Goal: Contribute content: Contribute content

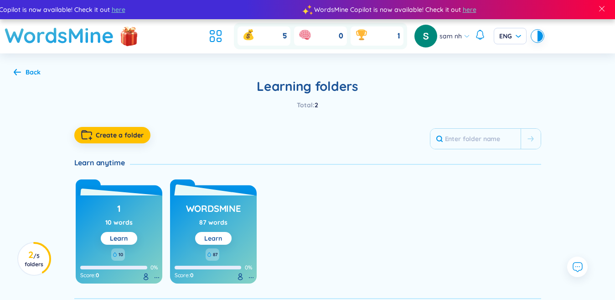
click at [220, 235] on link "Learn" at bounding box center [213, 238] width 18 height 8
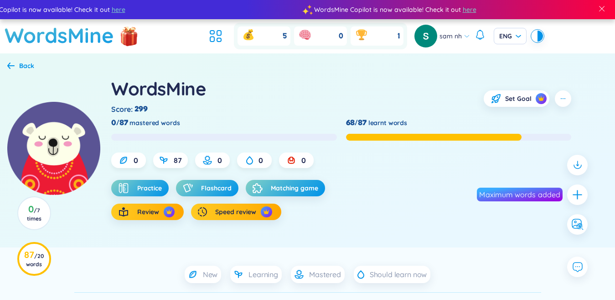
scroll to position [91, 0]
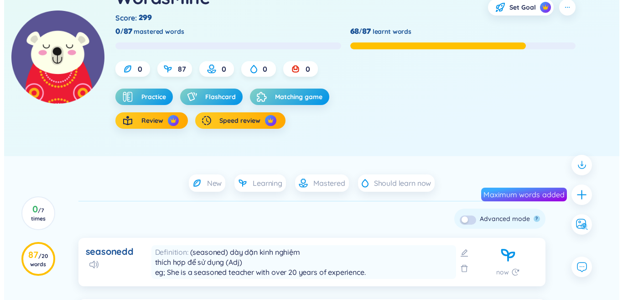
scroll to position [0, 0]
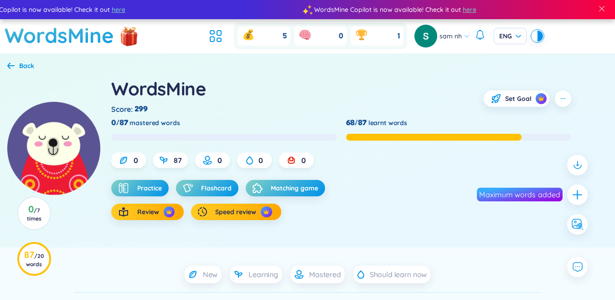
click at [15, 64] on div "Back" at bounding box center [20, 66] width 27 height 10
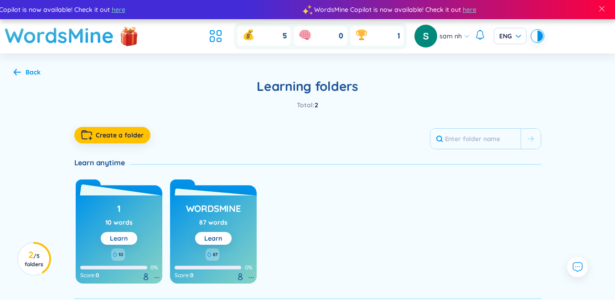
click at [120, 240] on link "Learn" at bounding box center [119, 238] width 18 height 8
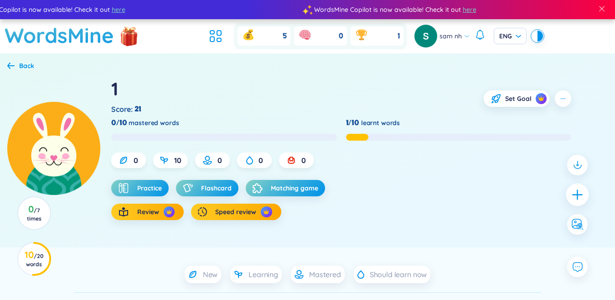
click at [578, 195] on icon "plus" at bounding box center [577, 194] width 10 height 1
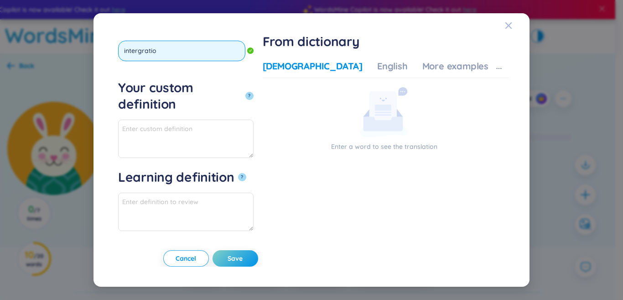
type input "intergration"
click at [245, 92] on button "?" at bounding box center [249, 96] width 8 height 8
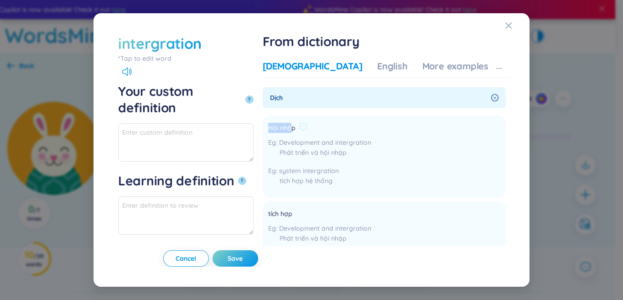
drag, startPoint x: 318, startPoint y: 128, endPoint x: 338, endPoint y: 128, distance: 19.6
click at [295, 128] on span "Hội nhập" at bounding box center [281, 128] width 27 height 11
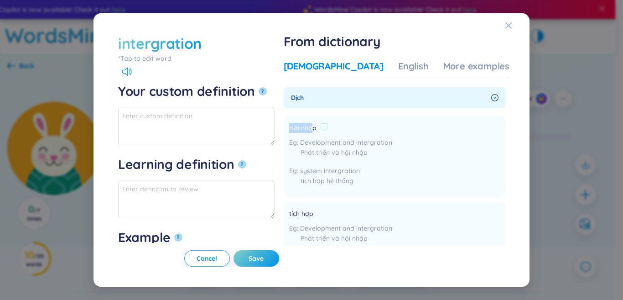
click at [316, 128] on span "Hội nhập" at bounding box center [302, 128] width 27 height 11
drag, startPoint x: 313, startPoint y: 128, endPoint x: 332, endPoint y: 126, distance: 19.2
click at [338, 126] on li "Hội nhập Development and intergration Phát triển và hội nhập system intergratio…" at bounding box center [395, 156] width 222 height 82
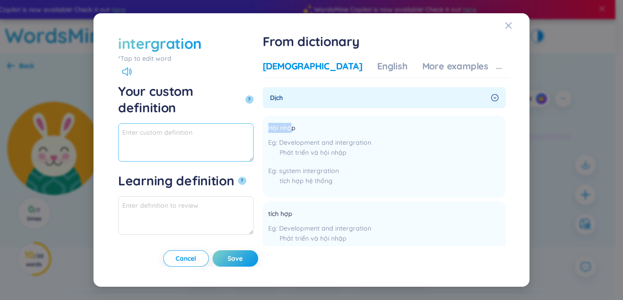
drag, startPoint x: 326, startPoint y: 126, endPoint x: 243, endPoint y: 115, distance: 84.2
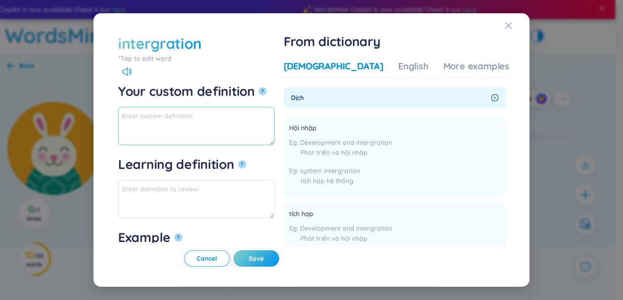
paste textarea ". Responsible integration of mobile phones in the classroom"
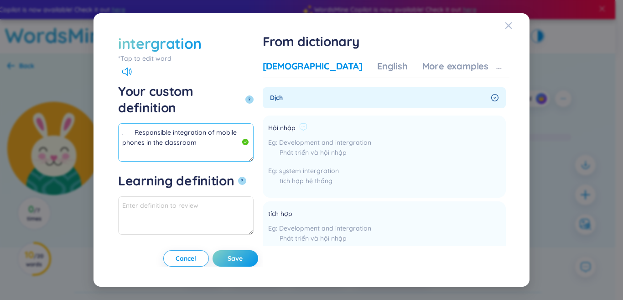
type textarea ". Responsible integration of mobile phones in the classroom"
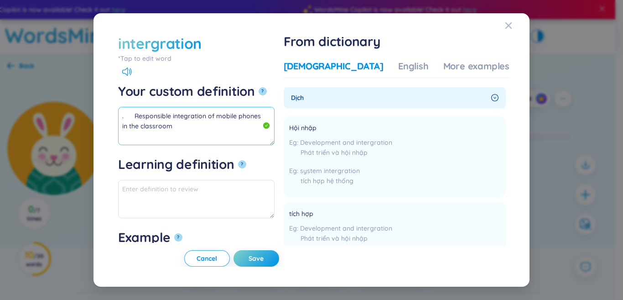
drag, startPoint x: 199, startPoint y: 132, endPoint x: 65, endPoint y: 89, distance: 141.2
click at [65, 89] on div "intergration *Tap to edit word intergration Your custom definition ? . Responsi…" at bounding box center [311, 150] width 623 height 300
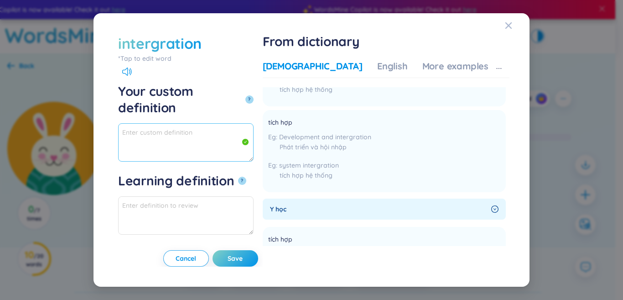
scroll to position [182, 0]
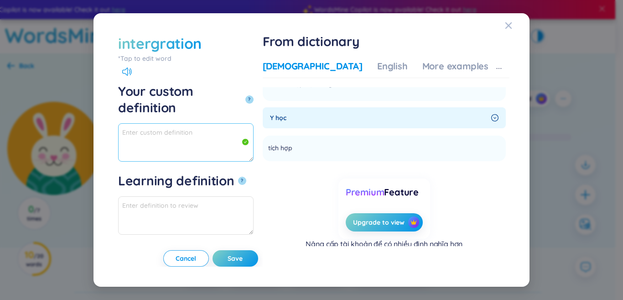
click at [181, 126] on textarea "Your custom definition ?" at bounding box center [185, 142] width 135 height 38
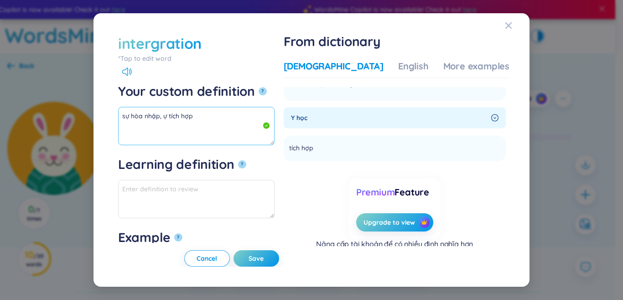
click at [164, 120] on textarea "sự hòa nhập, ự tích hợp" at bounding box center [196, 126] width 156 height 38
click at [238, 118] on textarea "sự hòa nhập, sự tích hợp" at bounding box center [196, 126] width 156 height 38
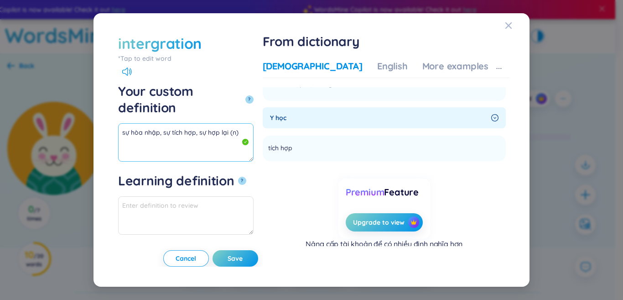
drag, startPoint x: 219, startPoint y: 117, endPoint x: 141, endPoint y: 114, distance: 78.0
click at [103, 114] on div "intergration *Tap to edit word intergration Your custom definition ? sự hòa nhậ…" at bounding box center [311, 150] width 436 height 274
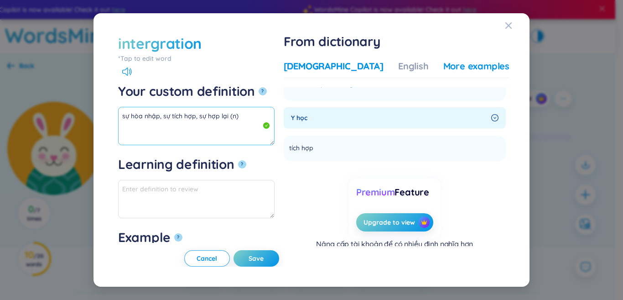
type textarea "sự hòa nhập, sự tích hợp, sự hợp lại (n)"
click at [443, 71] on div "More examples" at bounding box center [476, 66] width 66 height 13
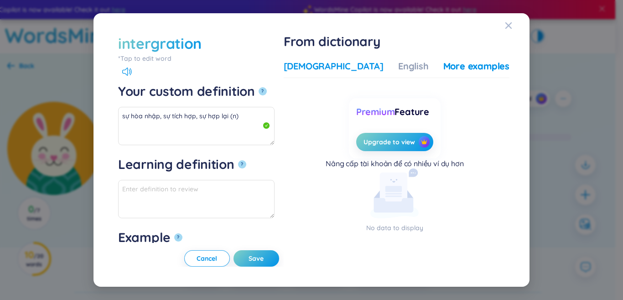
click at [327, 67] on div "[DEMOGRAPHIC_DATA]" at bounding box center [334, 66] width 100 height 13
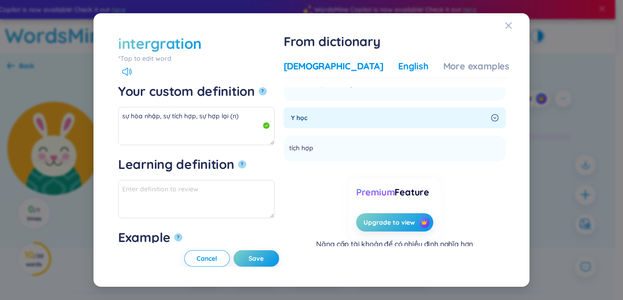
click at [398, 68] on div "English" at bounding box center [413, 66] width 31 height 13
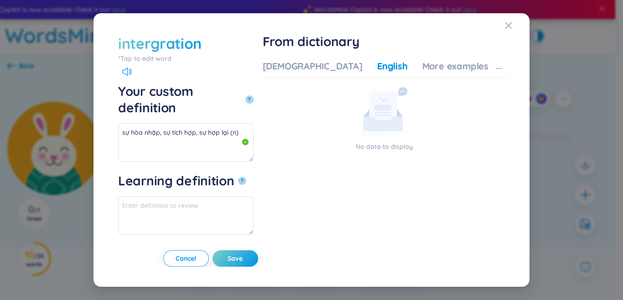
click at [143, 57] on div "*Tap to edit word" at bounding box center [185, 58] width 135 height 10
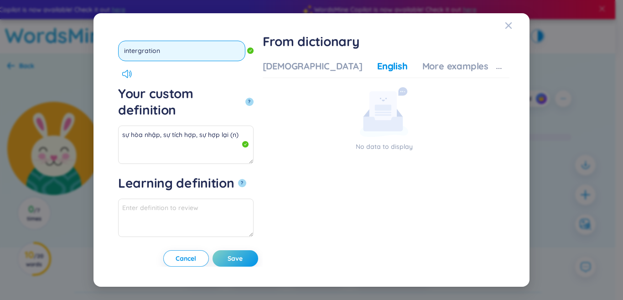
click at [137, 54] on input "intergration" at bounding box center [181, 51] width 127 height 21
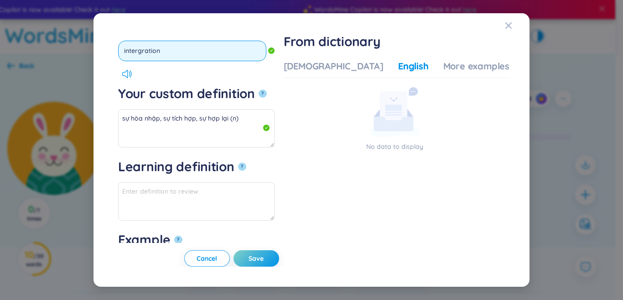
type input "integration"
click at [259, 89] on button "?" at bounding box center [263, 93] width 8 height 8
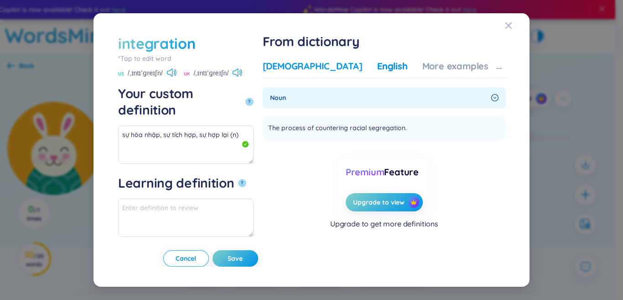
click at [336, 68] on div "[DEMOGRAPHIC_DATA]" at bounding box center [313, 66] width 100 height 13
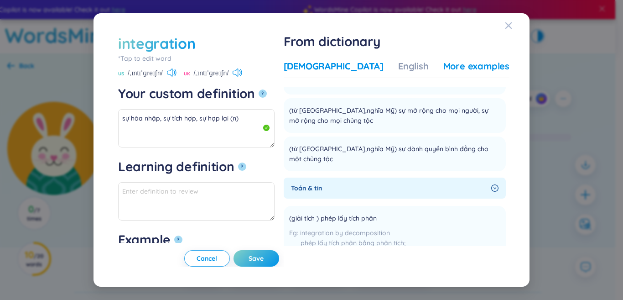
click at [456, 71] on div "More examples" at bounding box center [476, 66] width 66 height 13
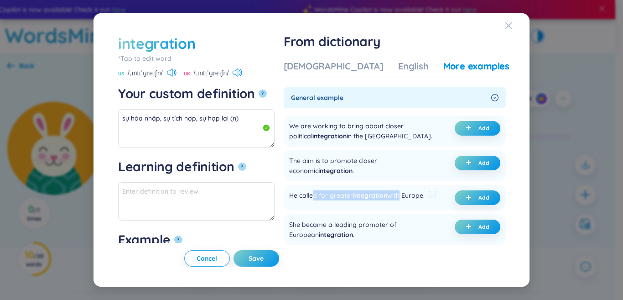
drag, startPoint x: 341, startPoint y: 193, endPoint x: 428, endPoint y: 199, distance: 86.9
click at [424, 199] on div "He called for greater integration with Europe." at bounding box center [356, 197] width 135 height 15
click at [386, 205] on div "He called for greater integration with Europe." at bounding box center [356, 197] width 135 height 15
click at [469, 195] on span "plus" at bounding box center [469, 197] width 9 height 6
type textarea "sự hòa nhập, sự tích hợp, sự hợp lại (n) Eg: He called for greater integration …"
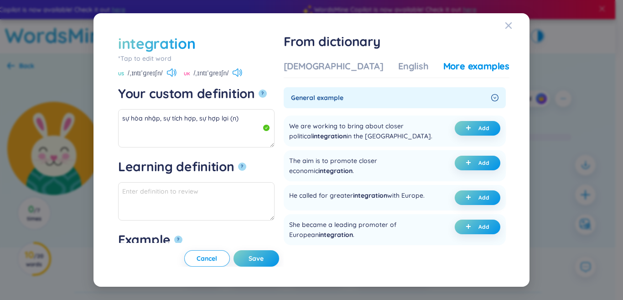
type textarea "Eg: He called for greater integration with Europe."
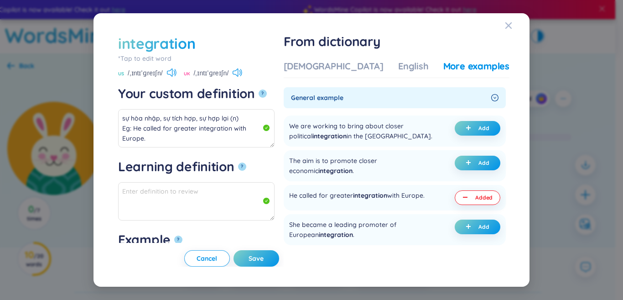
click at [264, 255] on span "Save" at bounding box center [255, 257] width 15 height 9
type textarea "sự hòa nhập, sự tích hợp, sự hợp lại (n) Eg: He called for greater integration …"
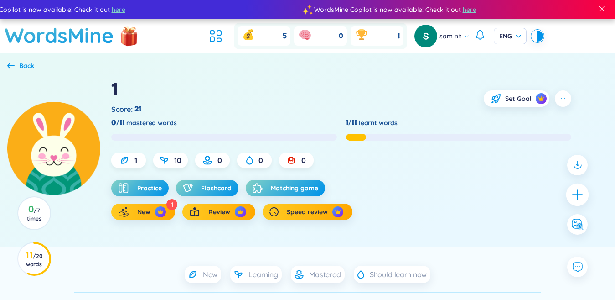
click at [576, 194] on icon "plus" at bounding box center [577, 194] width 10 height 1
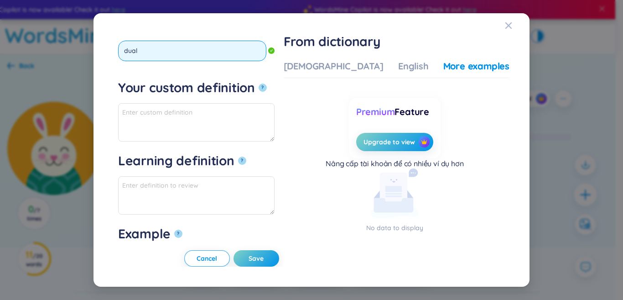
click at [259, 83] on button "?" at bounding box center [263, 87] width 8 height 8
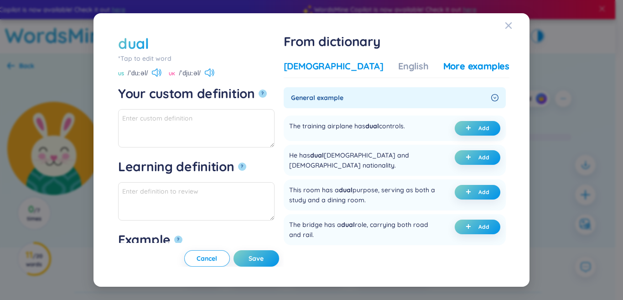
click at [357, 70] on div "[DEMOGRAPHIC_DATA]" at bounding box center [334, 66] width 100 height 13
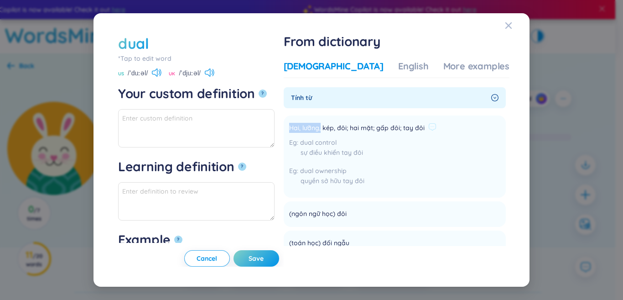
drag, startPoint x: 318, startPoint y: 126, endPoint x: 348, endPoint y: 131, distance: 30.4
click at [348, 131] on span "Hai, lưỡng, kép, đôi; hai mặt; gấp đôi; tay đôi" at bounding box center [356, 128] width 135 height 11
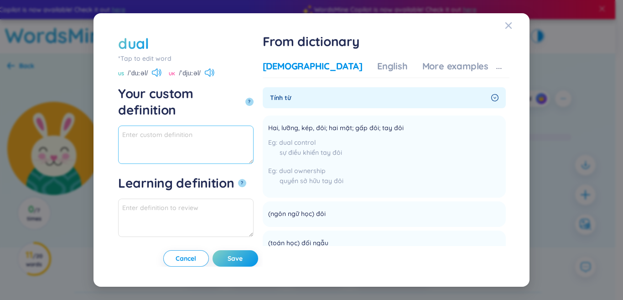
click at [253, 129] on textarea "Your custom definition ?" at bounding box center [185, 144] width 135 height 38
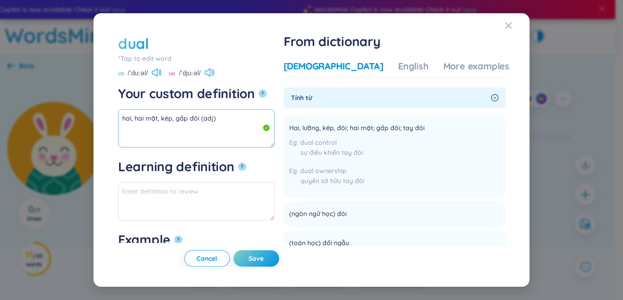
drag, startPoint x: 201, startPoint y: 116, endPoint x: 115, endPoint y: 118, distance: 86.2
click at [115, 118] on div "dual *Tap to edit word dual US /ˈduːəl/ [GEOGRAPHIC_DATA] /ˈdjuːəl/ Your custom…" at bounding box center [312, 149] width 396 height 233
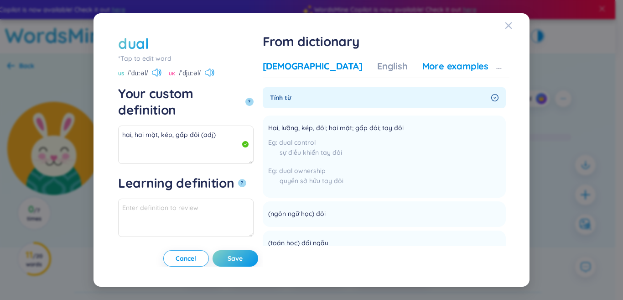
click at [426, 64] on div "More examples" at bounding box center [455, 66] width 66 height 13
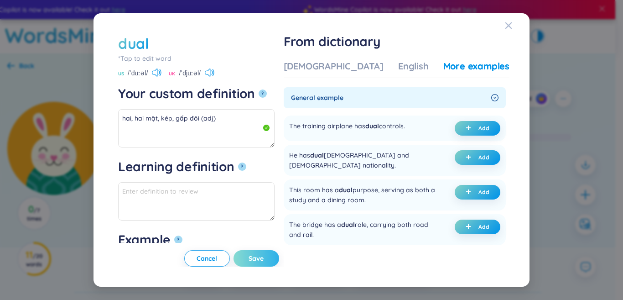
click at [475, 126] on button "Add" at bounding box center [478, 128] width 46 height 15
type textarea "hai, hai mặt, kép, gấp đôi (adj) Eg: The training airplane has dual controls."
type textarea "Eg: The training airplane has dual controls."
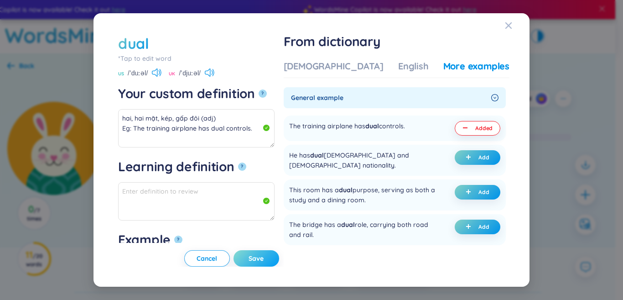
click at [264, 261] on span "Save" at bounding box center [255, 257] width 15 height 9
type textarea "hai, hai mặt, kép, gấp đôi (adj) Eg: The training airplane has dual controls."
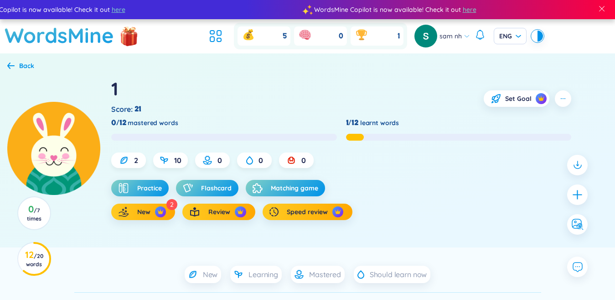
click at [592, 193] on div at bounding box center [578, 194] width 30 height 89
click at [583, 192] on div at bounding box center [577, 194] width 21 height 21
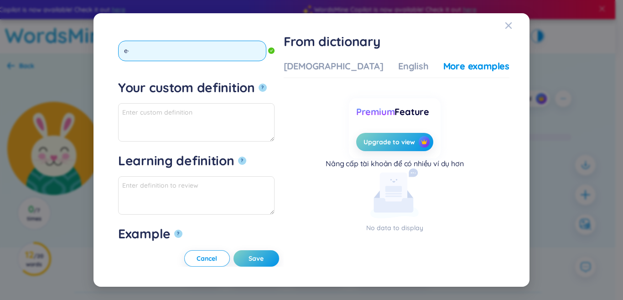
type input "e"
type input "ẻa"
click at [259, 83] on button "?" at bounding box center [263, 87] width 8 height 8
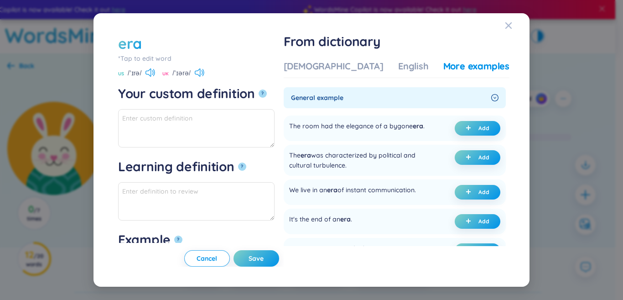
click at [330, 65] on div "[DEMOGRAPHIC_DATA]" at bounding box center [334, 66] width 100 height 13
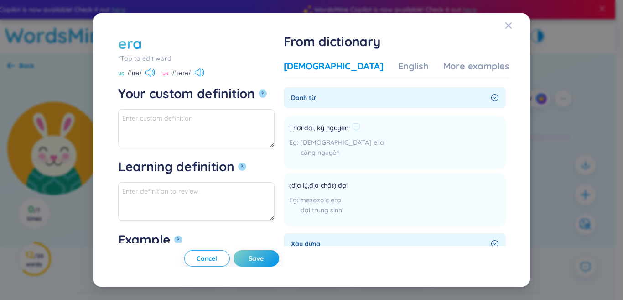
drag, startPoint x: 375, startPoint y: 128, endPoint x: 339, endPoint y: 133, distance: 36.4
click at [381, 128] on li "Thời đại, kỷ nguyên [DEMOGRAPHIC_DATA] era công nguyên Add" at bounding box center [395, 142] width 222 height 54
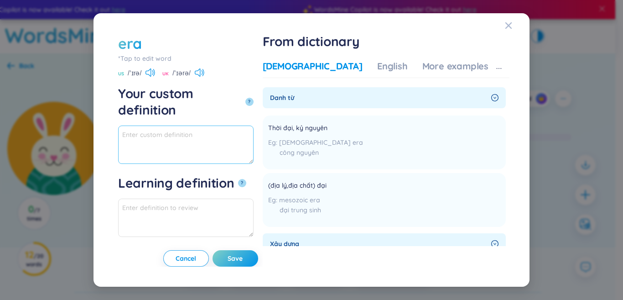
paste textarea "Thời đại, kỷ nguyên"
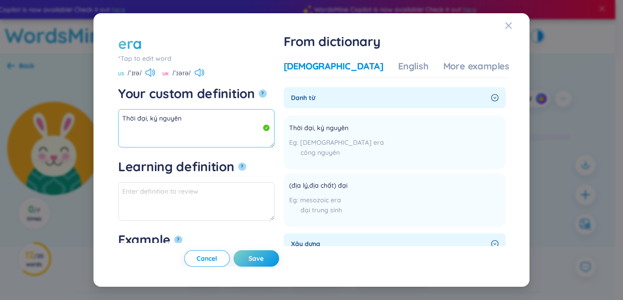
drag, startPoint x: 131, startPoint y: 112, endPoint x: 84, endPoint y: 119, distance: 47.4
click at [22, 110] on div "era *Tap to edit word era US /ˈɪrə/ [GEOGRAPHIC_DATA] /ˈɪərə/ Your custom defin…" at bounding box center [311, 150] width 623 height 300
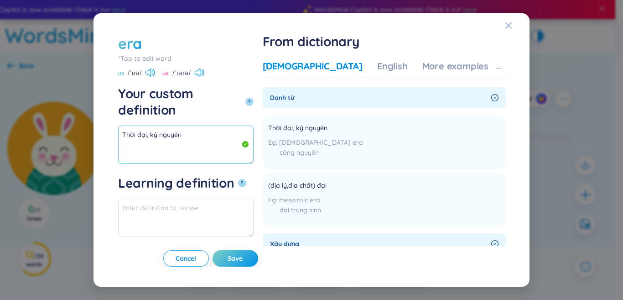
click at [212, 125] on textarea "Thời đại, kỷ nguyên" at bounding box center [185, 144] width 135 height 38
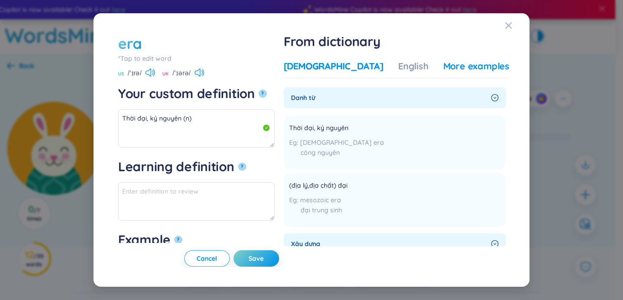
click at [465, 68] on div "More examples" at bounding box center [476, 66] width 66 height 13
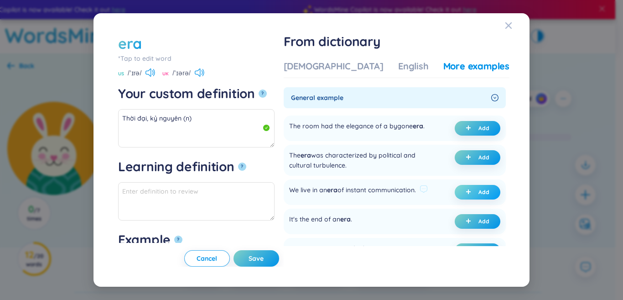
click at [471, 195] on span "plus" at bounding box center [469, 192] width 9 height 6
type textarea "Thời đại, kỷ nguyên (n) Eg: We live in an era of instant communication."
type textarea "Eg: We live in an era of instant communication."
click at [279, 259] on button "Save" at bounding box center [256, 258] width 46 height 16
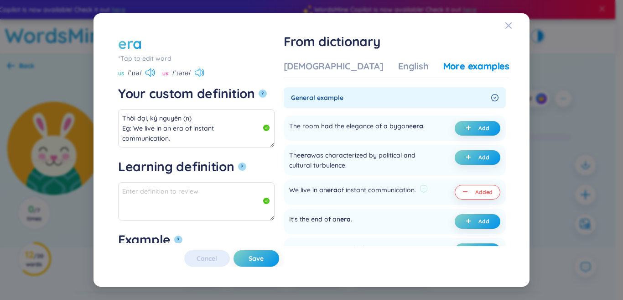
type textarea "Thời đại, kỷ nguyên (n) Eg: We live in an era of instant communication."
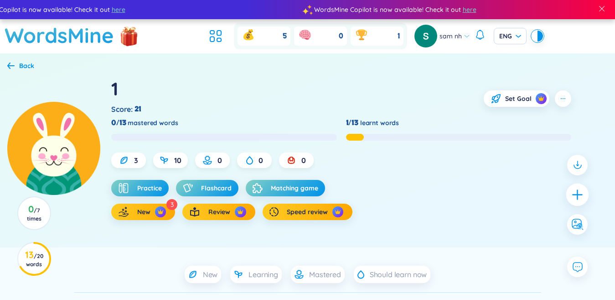
click at [585, 197] on div at bounding box center [577, 194] width 23 height 23
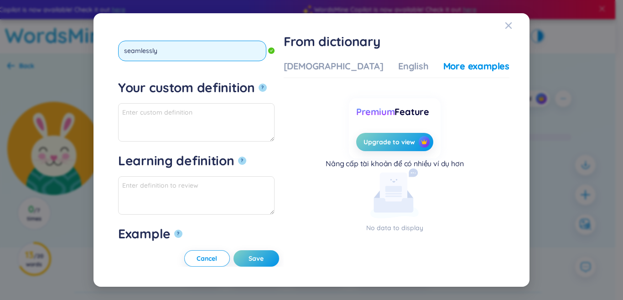
click at [259, 83] on button "?" at bounding box center [263, 87] width 8 height 8
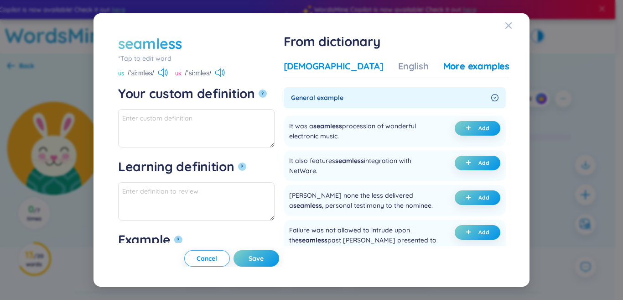
click at [318, 65] on div "[DEMOGRAPHIC_DATA]" at bounding box center [334, 66] width 100 height 13
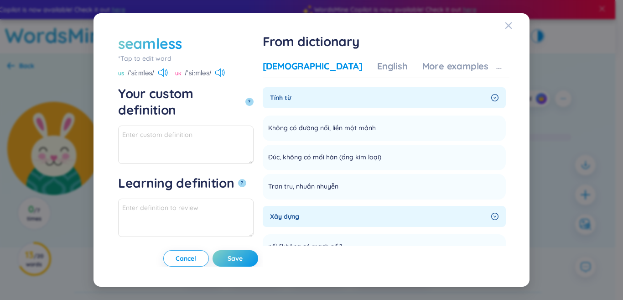
scroll to position [46, 0]
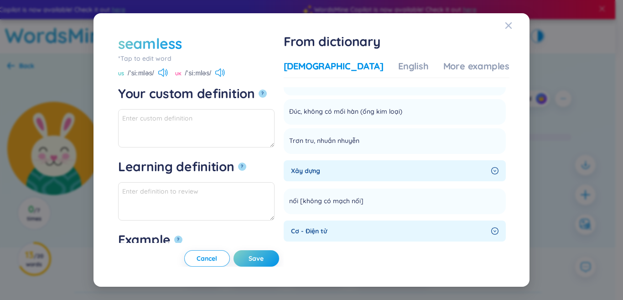
click at [150, 59] on div "*Tap to edit word" at bounding box center [196, 58] width 156 height 10
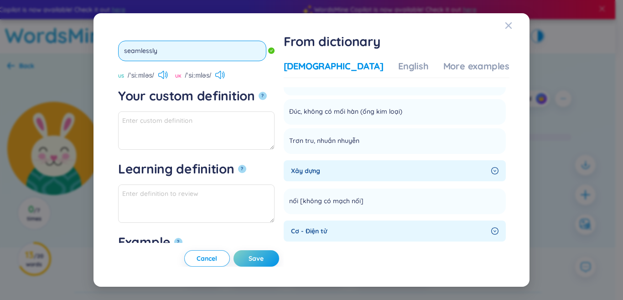
type input "seamlesslyy"
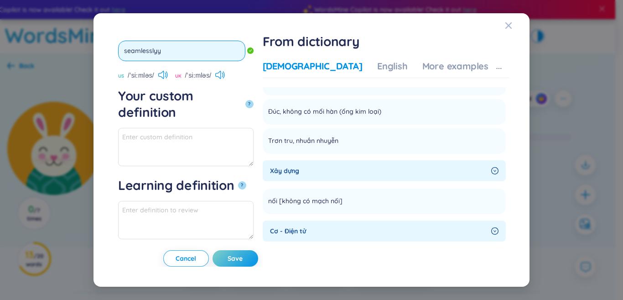
click at [245, 100] on button "?" at bounding box center [249, 104] width 8 height 8
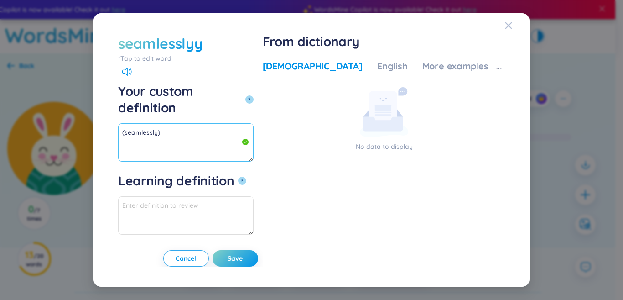
type textarea "(seamlessly)"
click at [138, 67] on form "seamlesslyy *Tap to edit word seamlesslyy Your custom definition ? (seamlessly)…" at bounding box center [188, 138] width 140 height 210
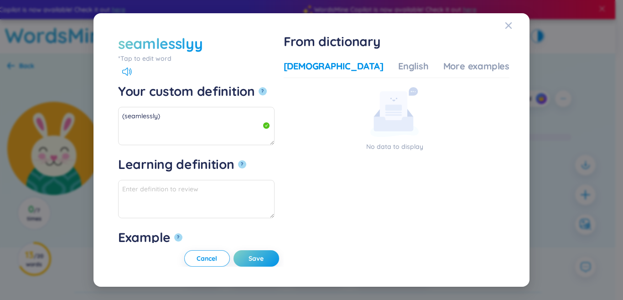
click at [139, 59] on div "*Tap to edit word" at bounding box center [196, 58] width 156 height 10
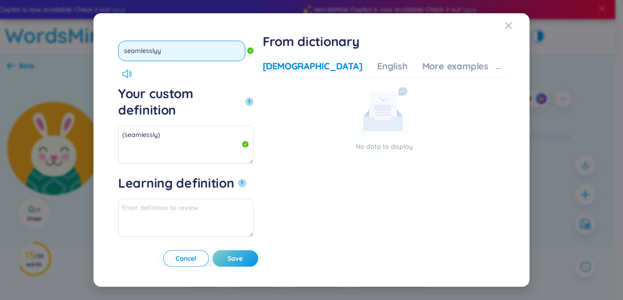
drag, startPoint x: 173, startPoint y: 50, endPoint x: 153, endPoint y: 50, distance: 20.5
click at [153, 50] on input "seamlesslyy" at bounding box center [181, 51] width 127 height 21
type input "seamless"
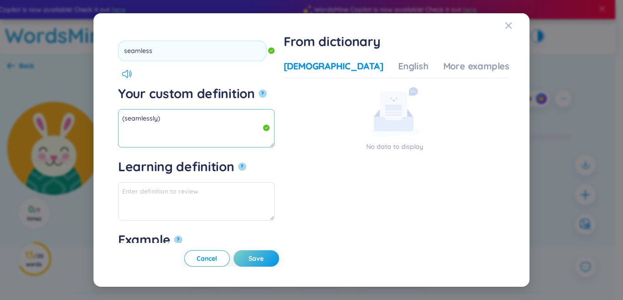
drag, startPoint x: 191, startPoint y: 115, endPoint x: 76, endPoint y: 116, distance: 114.9
click at [76, 116] on div "seamlesslyy *Tap to edit word seamless Your custom definition ? (seamlessly) Le…" at bounding box center [311, 150] width 623 height 300
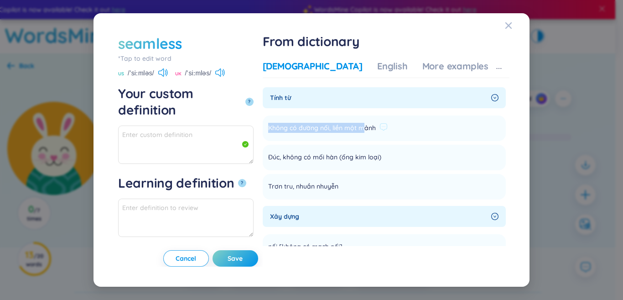
drag, startPoint x: 318, startPoint y: 124, endPoint x: 421, endPoint y: 124, distance: 103.0
click at [388, 124] on div "Không có đường nối, liền một mảnh" at bounding box center [327, 128] width 119 height 11
copy li "Không có đường nối, liền một mảnh Add"
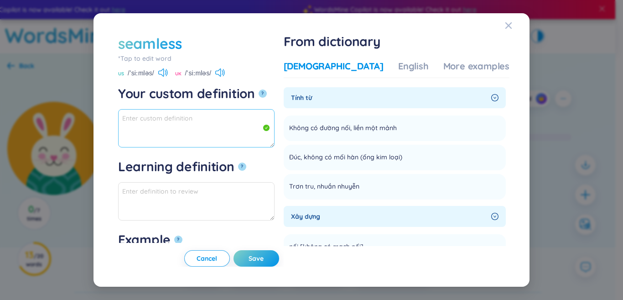
paste textarea "Không có đường nối, liền một mảnh"
click at [140, 129] on textarea "Không có đường nối, liền một mảnh" at bounding box center [196, 128] width 156 height 38
drag, startPoint x: 223, startPoint y: 125, endPoint x: 73, endPoint y: 107, distance: 150.6
click at [73, 107] on div "seamless *Tap to edit word seamless US /ˈsiːmləs/ [GEOGRAPHIC_DATA] /ˈsiːmləs/ …" at bounding box center [311, 150] width 623 height 300
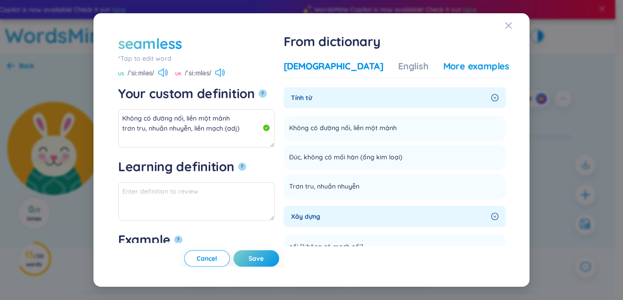
click at [454, 67] on div "More examples" at bounding box center [476, 66] width 66 height 13
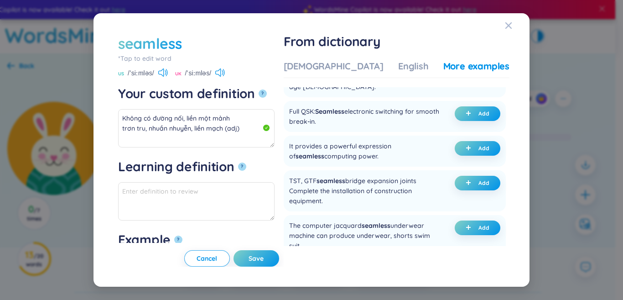
scroll to position [0, 0]
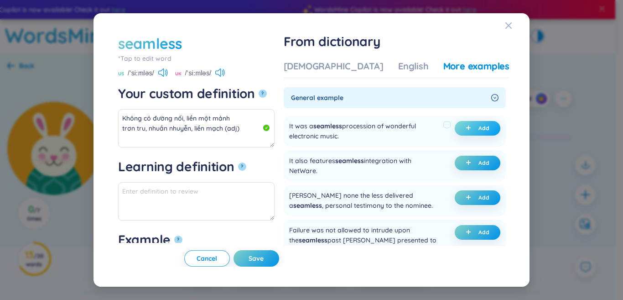
click at [466, 128] on icon "plus" at bounding box center [467, 127] width 5 height 5
type textarea "Không có đường nối, liền một mảnh trơn tru, nhuần nhuyễn, liền mạch (adj) Eg: I…"
type textarea "Eg: It was a seamless procession of wonderful electronic music."
click at [264, 262] on span "Save" at bounding box center [255, 257] width 15 height 9
type textarea "Không có đường nối, liền một mảnh trơn tru, nhuần nhuyễn, liền mạch (adj) Eg: I…"
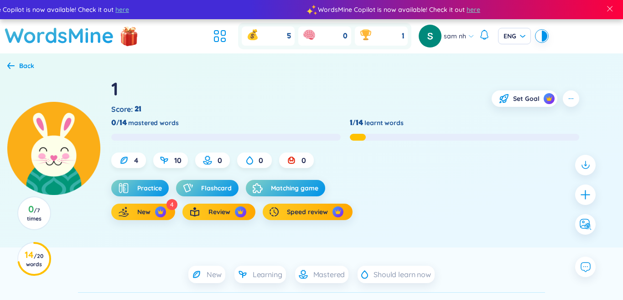
click at [583, 200] on icon "plus" at bounding box center [584, 194] width 11 height 11
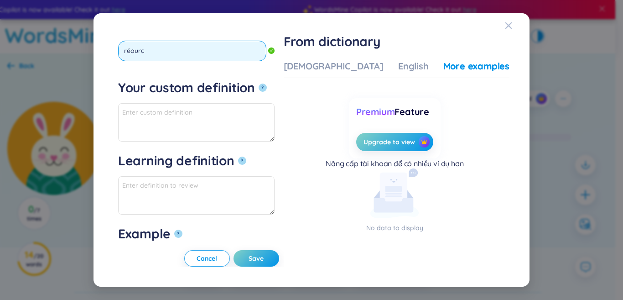
type input "réource"
click at [259, 83] on button "?" at bounding box center [263, 87] width 8 height 8
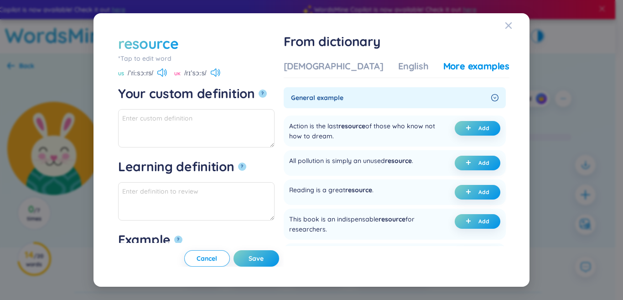
click at [343, 74] on div "Vietnamese English More examples" at bounding box center [397, 69] width 226 height 18
click at [341, 70] on div "[DEMOGRAPHIC_DATA]" at bounding box center [334, 66] width 100 height 13
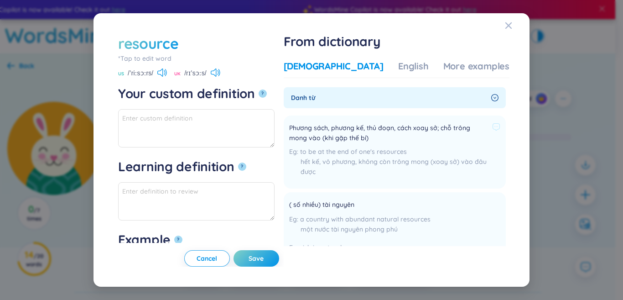
scroll to position [46, 0]
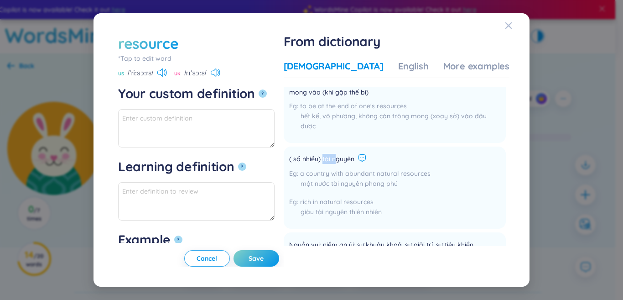
drag, startPoint x: 351, startPoint y: 160, endPoint x: 389, endPoint y: 160, distance: 37.8
click at [389, 160] on div "( số nhiều) tài nguyên" at bounding box center [359, 159] width 141 height 11
drag, startPoint x: 362, startPoint y: 163, endPoint x: 346, endPoint y: 161, distance: 16.5
click at [354, 162] on span "( số nhiều) tài nguyên" at bounding box center [321, 159] width 65 height 11
drag, startPoint x: 317, startPoint y: 160, endPoint x: 399, endPoint y: 153, distance: 82.4
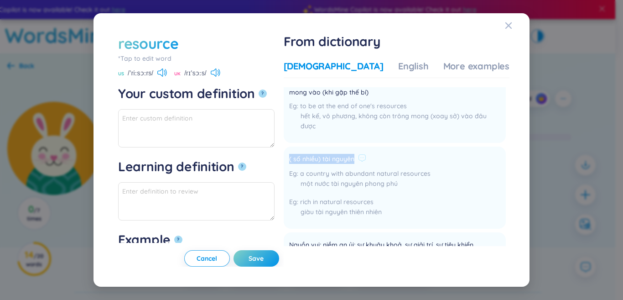
click at [399, 153] on div "( số nhiều) tài nguyên a country with abundant natural resources một nước tài n…" at bounding box center [359, 187] width 141 height 71
copy div "( số nhiều) tài nguyên"
paste textarea "( số nhiều) tài nguyên"
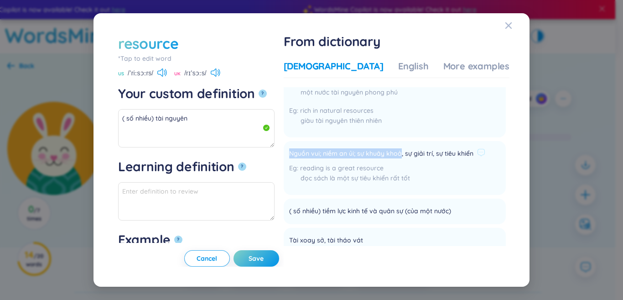
drag, startPoint x: 318, startPoint y: 152, endPoint x: 429, endPoint y: 155, distance: 111.3
click at [429, 155] on span "Nguồn vui; niềm an ủi; sự khuây khoả, sự giải trí, sự tiêu khiển" at bounding box center [381, 153] width 184 height 11
copy span "Nguồn vui; niềm an ủi; sự khuây khoả"
click at [201, 131] on textarea "( số nhiều) tài nguyên" at bounding box center [196, 128] width 156 height 38
paste textarea "Nguồn vui; niềm an ủi; sự khuây khoả"
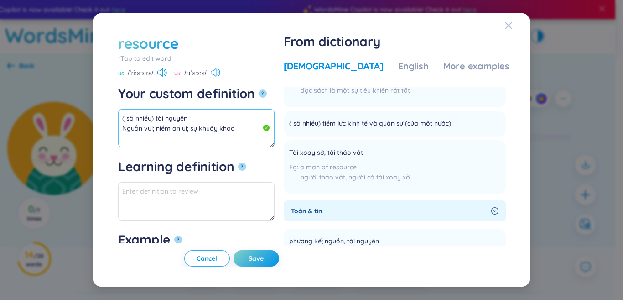
scroll to position [228, 0]
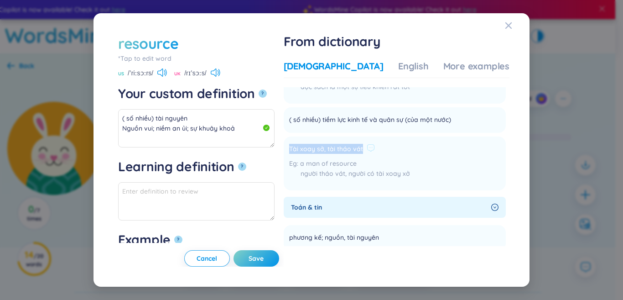
drag, startPoint x: 318, startPoint y: 157, endPoint x: 374, endPoint y: 159, distance: 55.6
click at [393, 155] on div "Tài xoay sở, tài tháo vát" at bounding box center [349, 149] width 121 height 11
copy div "Tài xoay sở, tài tháo vát"
click at [226, 140] on textarea "( số nhiều) tài nguyên Nguồn vui; niềm an ủi; sự khuây khoả" at bounding box center [196, 128] width 156 height 38
paste textarea "Tài xoay sở, tài tháo vát"
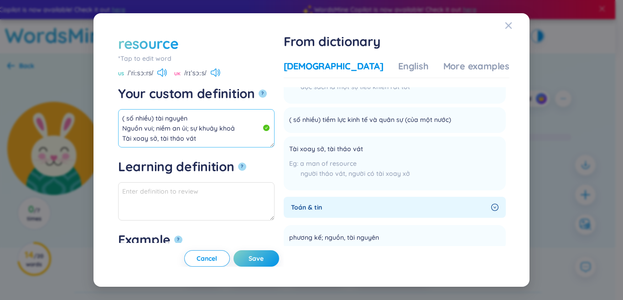
scroll to position [16, 0]
click at [213, 124] on textarea "( số nhiều) tài nguyên Nguồn vui; niềm an ủi; sự khuây khoả Tài xoay sở, tài th…" at bounding box center [196, 128] width 156 height 38
drag, startPoint x: 196, startPoint y: 138, endPoint x: 135, endPoint y: 122, distance: 62.7
click at [94, 99] on div "resource *Tap to edit word resource US /ˈriːsɔːrs/ UK /rɪˈsɔːs/ Your custom def…" at bounding box center [311, 150] width 436 height 274
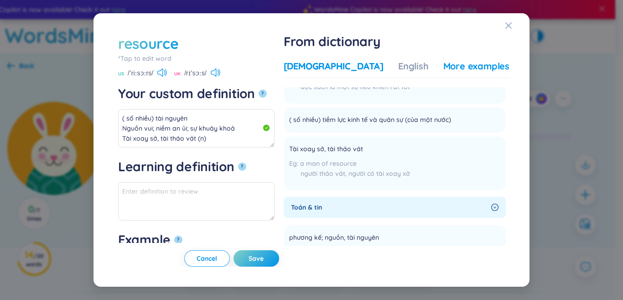
click at [457, 62] on div "More examples" at bounding box center [476, 66] width 66 height 13
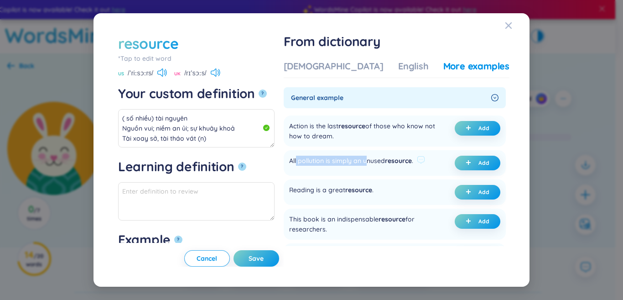
drag, startPoint x: 324, startPoint y: 158, endPoint x: 394, endPoint y: 155, distance: 70.3
click at [394, 155] on div "All pollution is simply an unused resource ." at bounding box center [351, 162] width 124 height 15
click at [413, 160] on div "All pollution is simply an unused resource ." at bounding box center [351, 162] width 124 height 15
click at [460, 163] on button "Add" at bounding box center [478, 162] width 46 height 15
type textarea "( số nhiều) tài nguyên Nguồn vui; niềm an ủi; sự khuây khoả Tài xoay sở, tài th…"
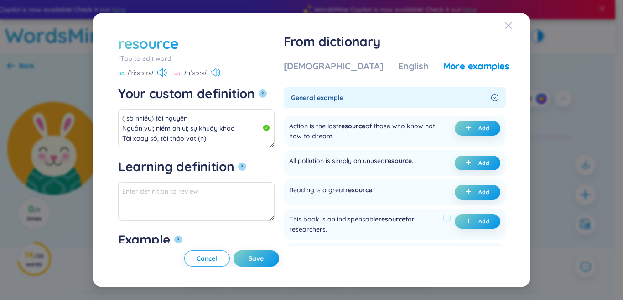
type textarea "Eg: All pollution is simply an unused resource."
click at [264, 259] on span "Save" at bounding box center [255, 257] width 15 height 9
type textarea "( số nhiều) tài nguyên Nguồn vui; niềm an ủi; sự khuây khoả Tài xoay sở, tài th…"
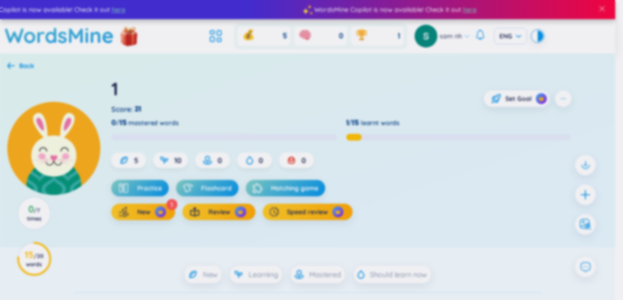
click at [589, 192] on div "resource *Tap to edit word US /ˈriːsɔːrs/ UK /rɪˈsɔːs/ Your custom definition ?…" at bounding box center [311, 150] width 623 height 300
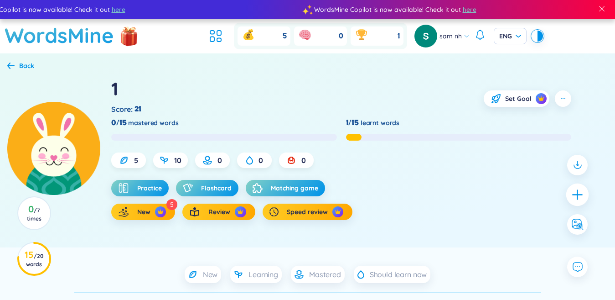
click at [584, 193] on icon "plus" at bounding box center [577, 194] width 13 height 13
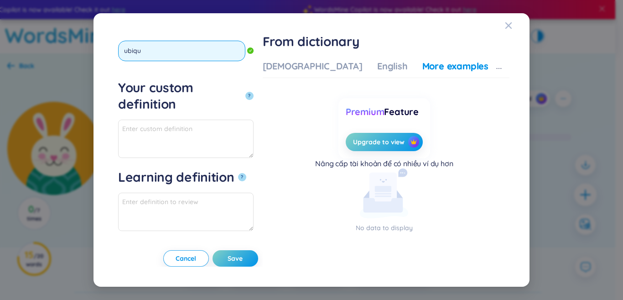
type input "ubiqui"
click at [245, 92] on button "?" at bounding box center [249, 96] width 8 height 8
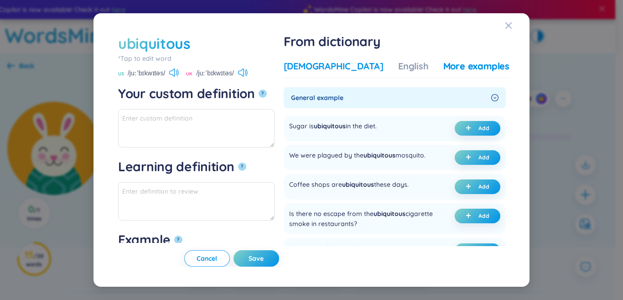
click at [329, 67] on div "[DEMOGRAPHIC_DATA]" at bounding box center [334, 66] width 100 height 13
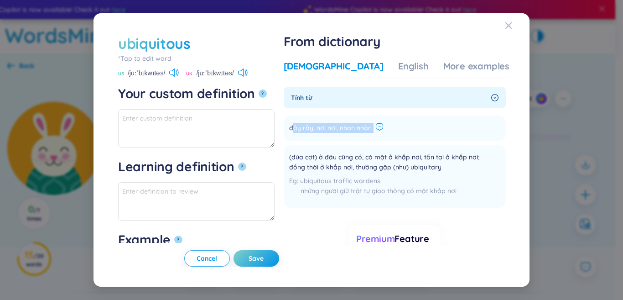
drag, startPoint x: 320, startPoint y: 129, endPoint x: 403, endPoint y: 124, distance: 83.5
click at [383, 124] on div "đầy rẫy, nơi nơi, nhan nhản" at bounding box center [336, 128] width 94 height 11
click at [362, 130] on span "đầy rẫy, nơi nơi, nhan nhản" at bounding box center [330, 128] width 83 height 11
drag, startPoint x: 318, startPoint y: 128, endPoint x: 364, endPoint y: 129, distance: 46.1
click at [364, 129] on span "đầy rẫy, nơi nơi, nhan nhản" at bounding box center [330, 128] width 83 height 11
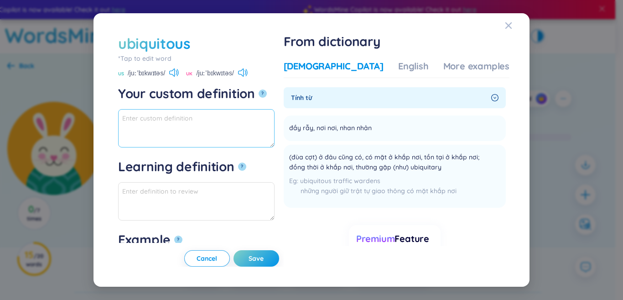
paste textarea "đầy rẫy, nơi nơi"
click at [348, 156] on span "(đùa cợt) ở đâu cũng có, có mặt ở khắp nơi, tồn tại ở khắp nơi; đồng thời ở khắ…" at bounding box center [388, 162] width 199 height 20
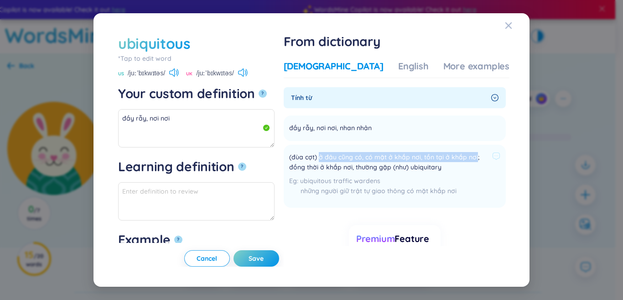
drag, startPoint x: 346, startPoint y: 156, endPoint x: 344, endPoint y: 167, distance: 11.7
click at [344, 167] on span "(đùa cợt) ở đâu cũng có, có mặt ở khắp nơi, tồn tại ở khắp nơi; đồng thời ở khắ…" at bounding box center [388, 162] width 199 height 20
copy span "ở đâu cũng có, có mặt ở khắp nơi, tồn tại ở khắp nơi"
click at [248, 139] on textarea "đầy rẫy, nơi nơi" at bounding box center [196, 128] width 156 height 38
paste textarea "ở đâu cũng có, có mặt ở khắp nơi, tồn tại ở khắp nơi"
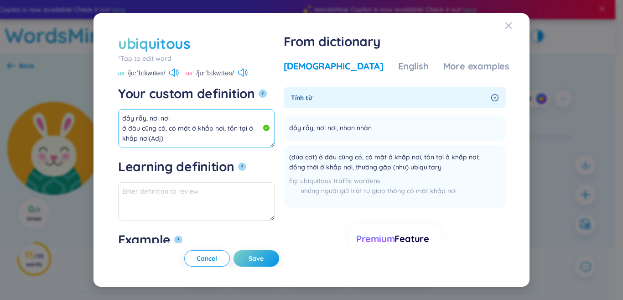
click at [132, 140] on textarea "đầy rẫy, nơi nơi ở đâu cũng có, có mặt ở khắp nơi, tồn tại ở khắp nơi(Adj)" at bounding box center [196, 128] width 156 height 38
drag, startPoint x: 284, startPoint y: 129, endPoint x: 131, endPoint y: 112, distance: 154.1
click at [111, 111] on div "ubiquitous *Tap to edit word ubiquitous US /juːˈbɪkwɪtəs/ UK /juːˈbɪkwɪtəs/ You…" at bounding box center [311, 150] width 414 height 252
click at [452, 66] on div "More examples" at bounding box center [476, 66] width 66 height 13
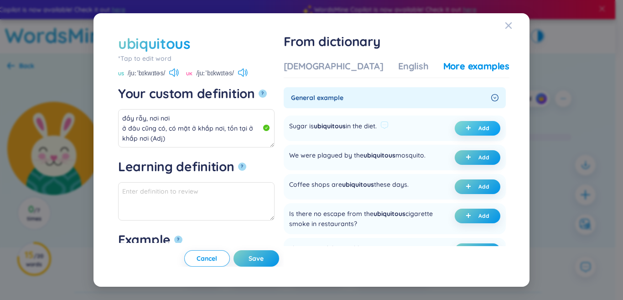
click at [465, 126] on icon "plus" at bounding box center [467, 127] width 5 height 5
type textarea "đầy rẫy, nơi nơi ở đâu cũng có, có mặt ở khắp nơi, tồn tại ở khắp nơi (Adj) Eg:…"
type textarea "Eg: Sugar is ubiquitous in the diet."
click at [264, 262] on span "Save" at bounding box center [255, 257] width 15 height 9
type textarea "đầy rẫy, nơi nơi ở đâu cũng có, có mặt ở khắp nơi, tồn tại ở khắp nơi (Adj) Eg:…"
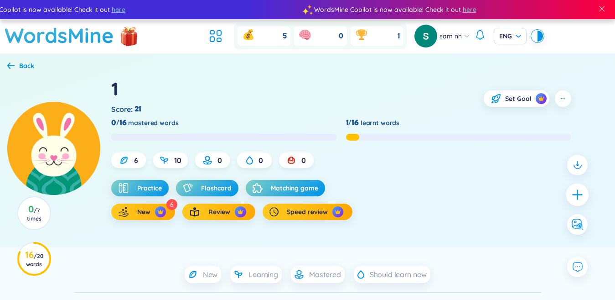
click at [583, 198] on icon "plus" at bounding box center [577, 194] width 13 height 13
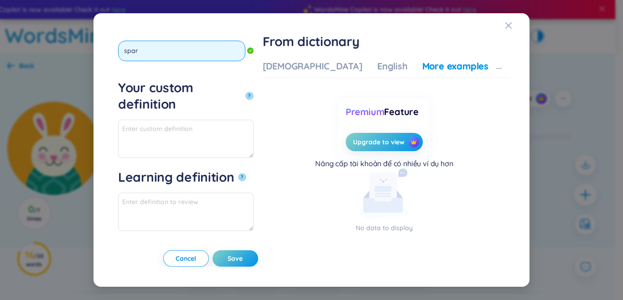
type input "spark"
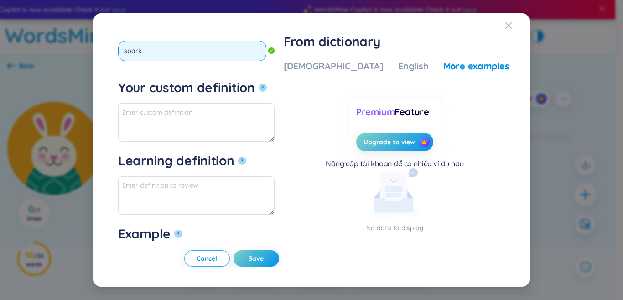
click at [259, 83] on button "?" at bounding box center [263, 87] width 8 height 8
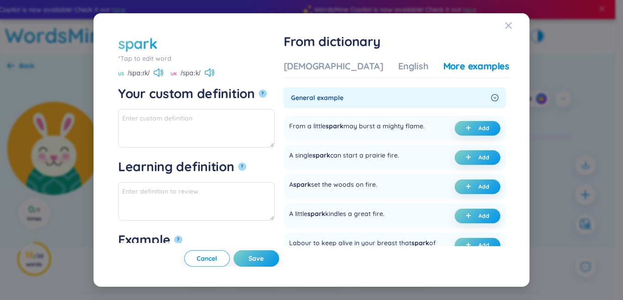
click at [326, 76] on div "Vietnamese English More examples" at bounding box center [397, 69] width 226 height 18
click at [326, 72] on div "[DEMOGRAPHIC_DATA]" at bounding box center [334, 66] width 100 height 13
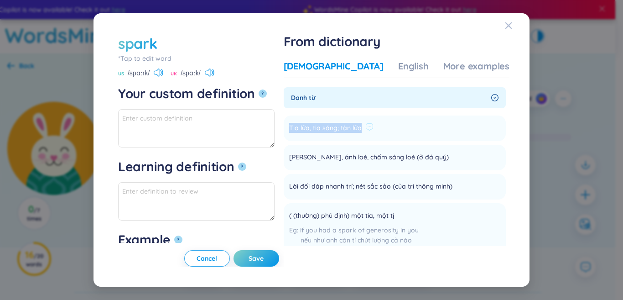
drag, startPoint x: 316, startPoint y: 126, endPoint x: 373, endPoint y: 127, distance: 56.5
click at [393, 123] on li "Tia lửa, tia sáng; tàn lửa Add" at bounding box center [395, 128] width 222 height 26
copy li "Tia lửa, tia sáng; tàn lửa Add"
paste textarea "Tia lửa, tia sáng; tàn lửa"
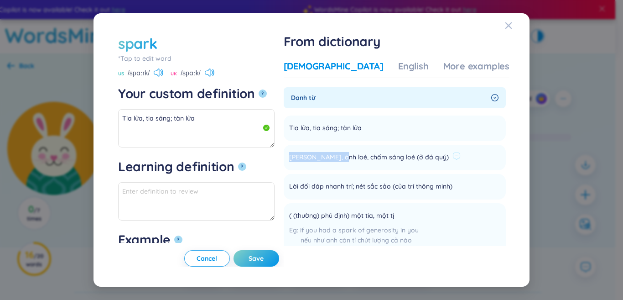
drag, startPoint x: 317, startPoint y: 160, endPoint x: 362, endPoint y: 158, distance: 44.7
click at [362, 158] on span "[PERSON_NAME], ánh loé, chấm sáng loé (ở đá quý)" at bounding box center [369, 157] width 160 height 11
copy span "Tia loé, ánh loé"
click at [248, 122] on textarea "Tia lửa, tia sáng; tàn lửa" at bounding box center [196, 128] width 156 height 38
paste textarea "Tia loé, ánh loé"
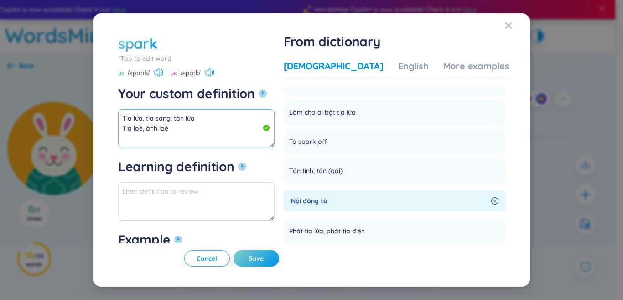
scroll to position [319, 0]
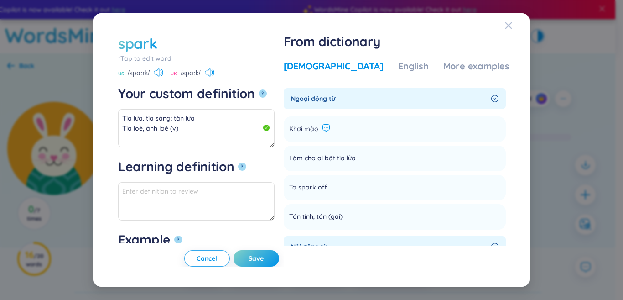
click at [357, 135] on li "Khơi mào Add" at bounding box center [395, 129] width 222 height 26
copy li "Khơi mào Add"
click at [175, 127] on textarea "Tia lửa, tia sáng; tàn lửa Tia loé, ánh loé (v)" at bounding box center [196, 128] width 156 height 38
click at [242, 133] on textarea "Tia lửa, tia sáng; tàn lửa Tia loé, ánh loé (n)" at bounding box center [196, 128] width 156 height 38
click at [240, 133] on textarea "Tia lửa, tia sáng; tàn lửa Tia loé, ánh loé (n)" at bounding box center [196, 128] width 156 height 38
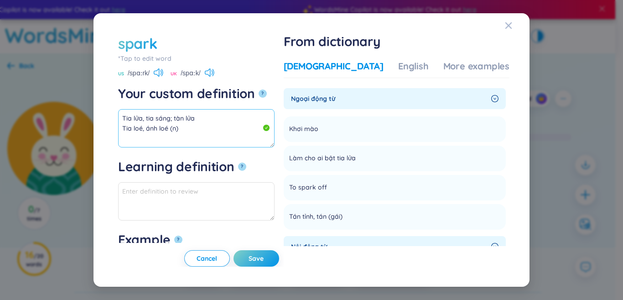
paste textarea "Khơi mào"
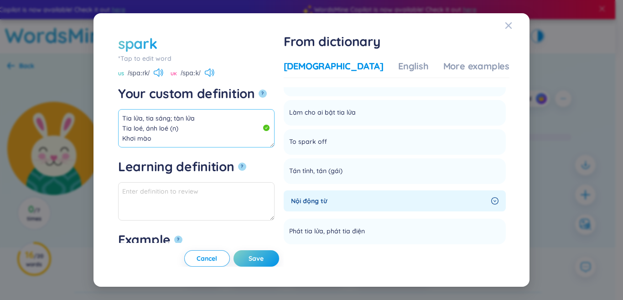
scroll to position [456, 0]
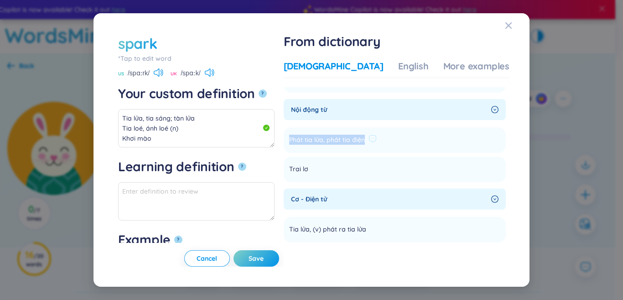
drag, startPoint x: 317, startPoint y: 146, endPoint x: 393, endPoint y: 150, distance: 76.3
click at [377, 145] on div "Phát tia lửa, phát tia điện" at bounding box center [333, 139] width 88 height 11
copy span "Phát tia lửa, phát tia điện"
click at [135, 129] on textarea "Tia lửa, tia sáng; tàn lửa Tia loé, ánh loé (n) Khơi mào" at bounding box center [196, 128] width 156 height 38
paste textarea "Phát tia lửa, phát tia điện"
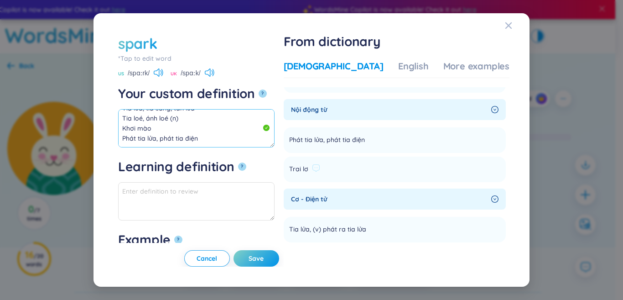
scroll to position [410, 0]
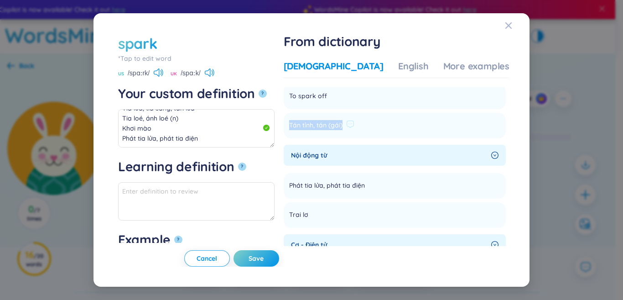
drag, startPoint x: 331, startPoint y: 134, endPoint x: 370, endPoint y: 135, distance: 39.7
click at [354, 131] on div "Tán tỉnh, tán (gái)" at bounding box center [321, 125] width 65 height 11
copy span "Tán tỉnh, tán (gái)"
click at [209, 145] on textarea "Tia lửa, tia sáng; tàn lửa Tia loé, ánh loé (n) Khơi mào Phát tia lửa, phát tia…" at bounding box center [196, 128] width 156 height 38
paste textarea "Tán tỉnh, tán (gái)"
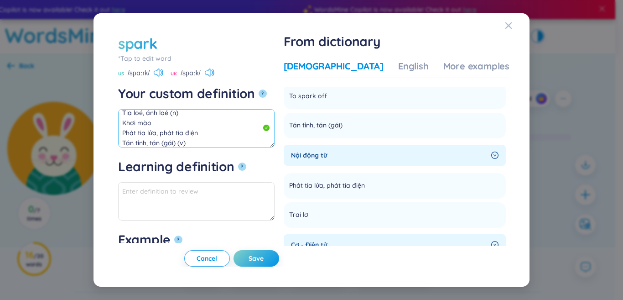
scroll to position [0, 0]
drag, startPoint x: 175, startPoint y: 140, endPoint x: 93, endPoint y: 64, distance: 111.9
click at [93, 64] on div "spark *Tap to edit word spark US /spɑːrk/ [GEOGRAPHIC_DATA] /spɑːk/ Your custom…" at bounding box center [311, 150] width 436 height 274
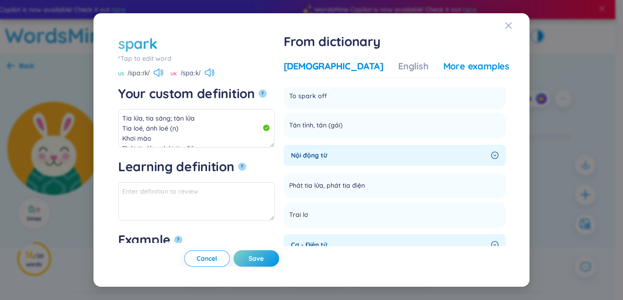
click at [463, 68] on div "More examples" at bounding box center [476, 66] width 66 height 13
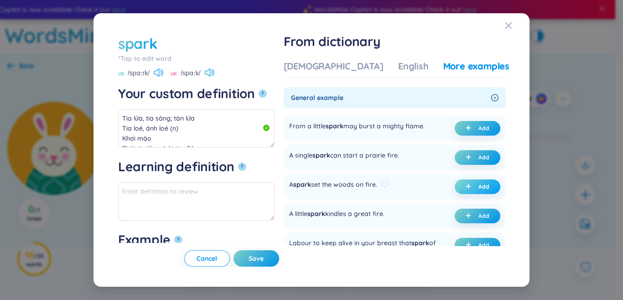
click at [470, 190] on span "plus" at bounding box center [469, 186] width 9 height 6
type textarea "Tia lửa, tia sáng; tàn lửa Tia loé, ánh loé (n) Khơi mào Phát tia lửa, phát tia…"
type textarea "Eg: A spark set the woods on fire."
click at [264, 257] on span "Save" at bounding box center [255, 257] width 15 height 9
type textarea "Tia lửa, tia sáng; tàn lửa Tia loé, ánh loé (n) Khơi mào Phát tia lửa, phát tia…"
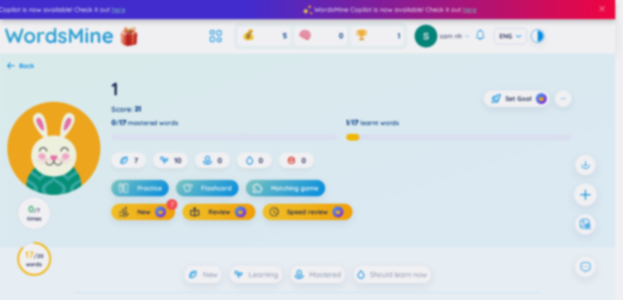
click at [586, 194] on body "WordsMine Copilot is now available! Check it out here WordsMine Copilot is now …" at bounding box center [307, 150] width 615 height 300
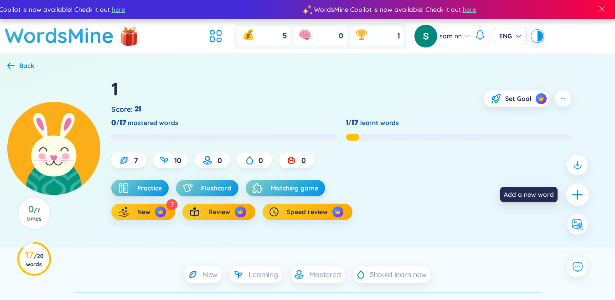
click at [581, 195] on icon "plus" at bounding box center [577, 194] width 10 height 1
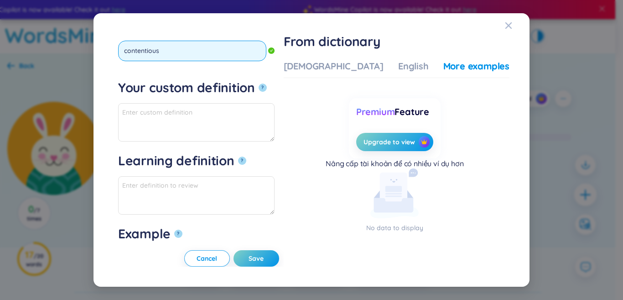
click at [259, 83] on button "?" at bounding box center [263, 87] width 8 height 8
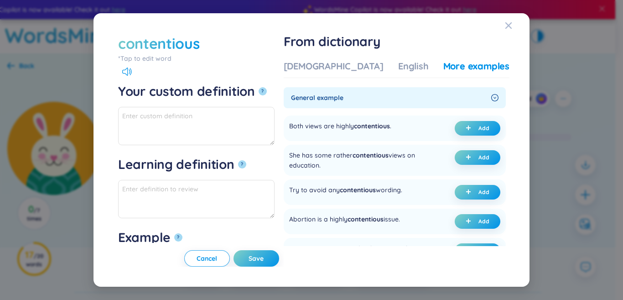
click at [356, 74] on div "Vietnamese English More examples" at bounding box center [397, 69] width 226 height 18
click at [352, 67] on div "[DEMOGRAPHIC_DATA]" at bounding box center [334, 66] width 100 height 13
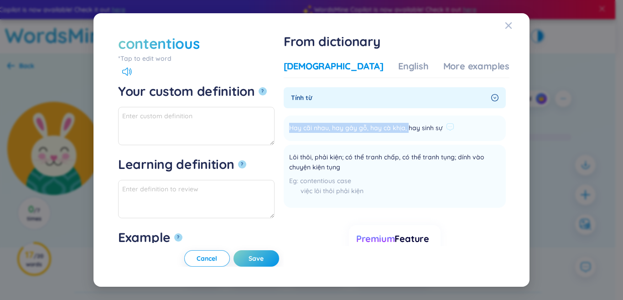
drag, startPoint x: 315, startPoint y: 126, endPoint x: 476, endPoint y: 131, distance: 161.5
click at [476, 131] on li "Hay cãi nhau, hay gây gỗ, hay cà khịa, hay sinh sự Add" at bounding box center [395, 128] width 222 height 26
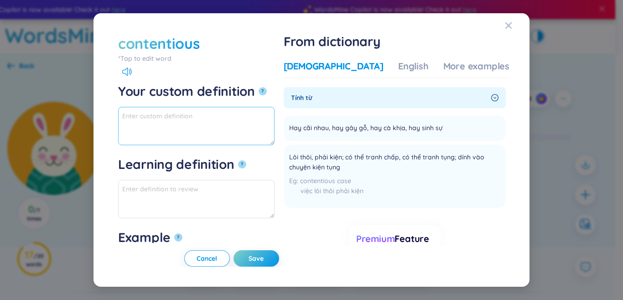
paste textarea "Hay cãi nhau, hay gây gỗ, hay cà khịa, hay sinh sự"
click at [274, 117] on textarea "Hay cãi nhau, hay gây gỗ, hay cà khịa, hay sinh sự" at bounding box center [196, 126] width 156 height 38
drag, startPoint x: 175, startPoint y: 116, endPoint x: 166, endPoint y: 115, distance: 9.2
click at [166, 115] on textarea "Hay cãi nhau, hay gây gỗ, hay cà khịa, hay sinh sự" at bounding box center [196, 126] width 156 height 38
click at [212, 120] on textarea "Hay cãi nhau, hay gây gỗ, hay cà khịa, hay sinh sự" at bounding box center [196, 126] width 156 height 38
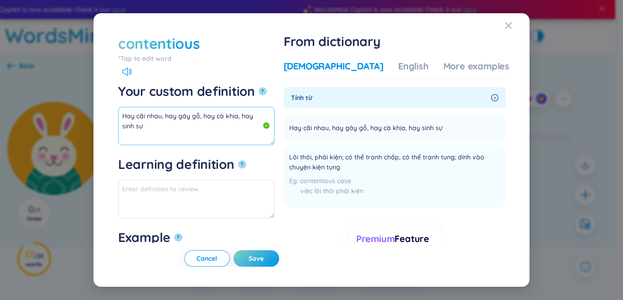
drag, startPoint x: 215, startPoint y: 117, endPoint x: 204, endPoint y: 115, distance: 11.2
click at [204, 115] on textarea "Hay cãi nhau, hay gây gỗ, hay cà khịa, hay sinh sự" at bounding box center [196, 126] width 156 height 38
click at [274, 118] on textarea "Hay cãi nhau, hay gây gỗ, gây cà khịa, hay sinh sự" at bounding box center [196, 126] width 156 height 38
drag, startPoint x: 279, startPoint y: 116, endPoint x: 111, endPoint y: 115, distance: 167.3
click at [111, 115] on div "contentious *Tap to edit word contentious Your custom definition ? Hay cãi nhau…" at bounding box center [311, 150] width 414 height 252
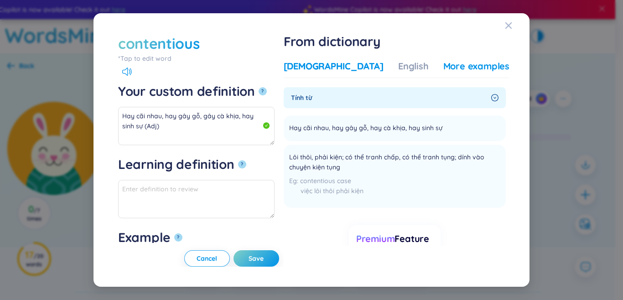
click at [443, 69] on div "More examples" at bounding box center [476, 66] width 66 height 13
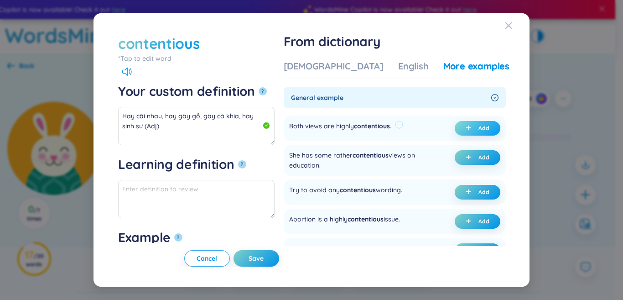
click at [470, 129] on span "plus" at bounding box center [469, 128] width 9 height 6
type textarea "Hay cãi nhau, hay gây gỗ, gây cà khịa, hay sinh sự (Adj) Eg: Both views are hig…"
type textarea "Eg: Both views are highly contentious."
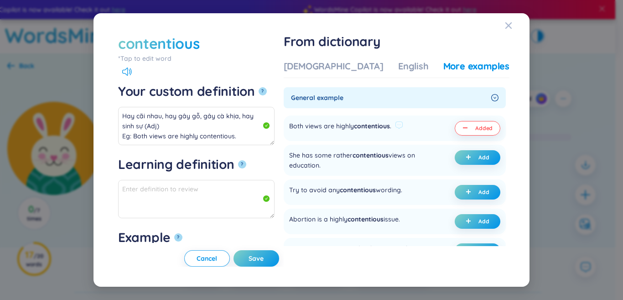
click at [279, 264] on button "Save" at bounding box center [256, 258] width 46 height 16
type textarea "Hay cãi nhau, hay gây gỗ, gây cà khịa, hay sinh sự (Adj) Eg: Both views are hig…"
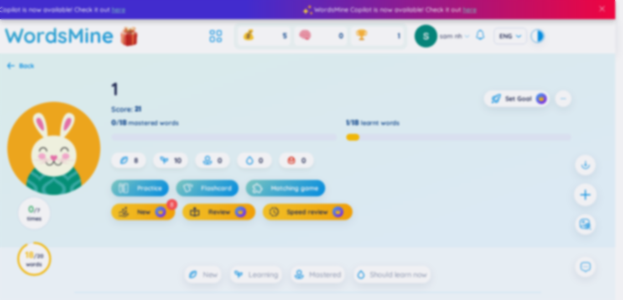
click at [583, 196] on div at bounding box center [585, 194] width 23 height 23
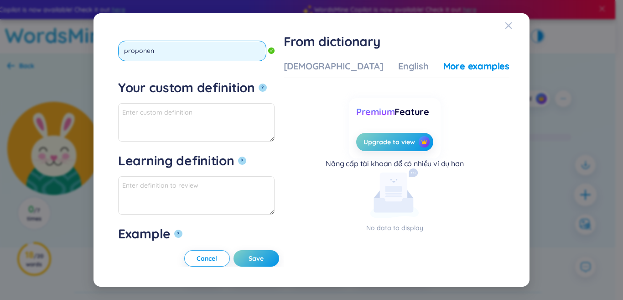
type input "proponent"
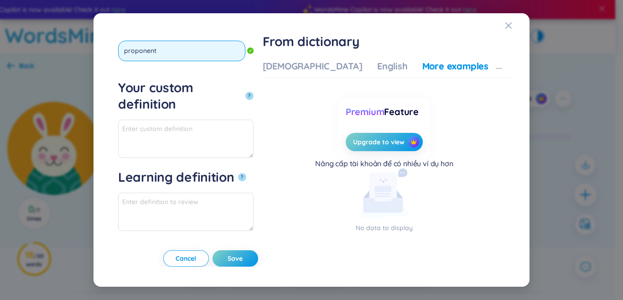
click at [245, 92] on button "?" at bounding box center [249, 96] width 8 height 8
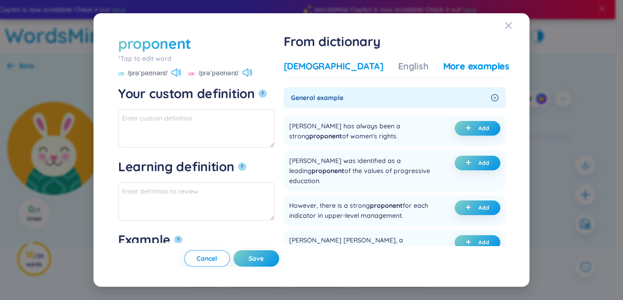
click at [334, 64] on div "[DEMOGRAPHIC_DATA]" at bounding box center [334, 66] width 100 height 13
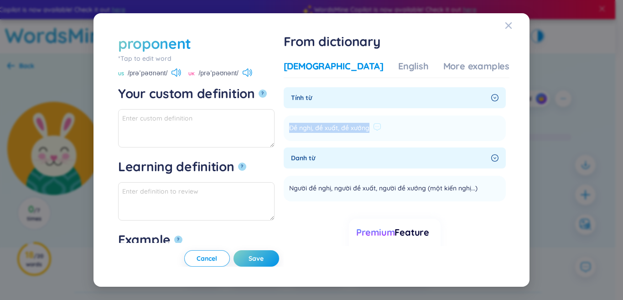
drag, startPoint x: 317, startPoint y: 126, endPoint x: 397, endPoint y: 128, distance: 79.4
click at [369, 128] on span "Đề nghị, đề xuất, đề xướng" at bounding box center [329, 128] width 80 height 11
paste textarea "Đề nghị, đề xuất, đề xướng"
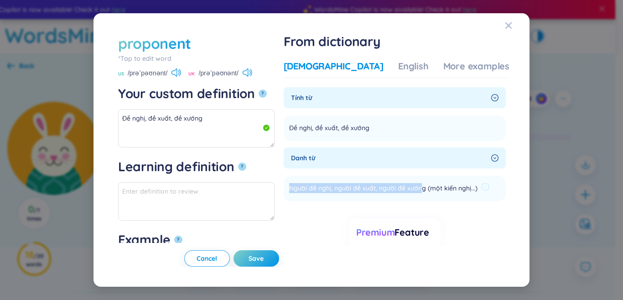
drag, startPoint x: 318, startPoint y: 187, endPoint x: 451, endPoint y: 190, distance: 133.2
click at [451, 190] on span "Người đề nghị, người đề xuất, người đề xướng (một kiến nghị...)" at bounding box center [383, 188] width 188 height 11
click at [448, 190] on span "Người đề nghị, người đề xuất, người đề xướng (một kiến nghị...)" at bounding box center [383, 188] width 188 height 11
drag, startPoint x: 230, startPoint y: 123, endPoint x: 87, endPoint y: 122, distance: 143.2
click at [87, 122] on div "proponent *Tap to edit word proponent US /prəˈpəʊnənt/ [GEOGRAPHIC_DATA] /prəˈp…" at bounding box center [311, 150] width 623 height 300
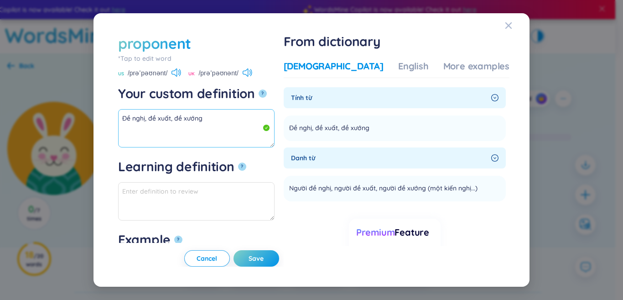
click at [125, 118] on textarea "Đề nghị, đề xuất, đề xướng" at bounding box center [196, 128] width 156 height 38
click at [123, 118] on textarea "Đề nghị, đề xuất, đề xướng" at bounding box center [196, 128] width 156 height 38
drag, startPoint x: 225, startPoint y: 119, endPoint x: 90, endPoint y: 119, distance: 135.0
click at [90, 119] on div "proponent *Tap to edit word proponent US /prəˈpəʊnənt/ [GEOGRAPHIC_DATA] /prəˈp…" at bounding box center [311, 150] width 623 height 300
click at [446, 67] on div "More examples" at bounding box center [476, 66] width 66 height 13
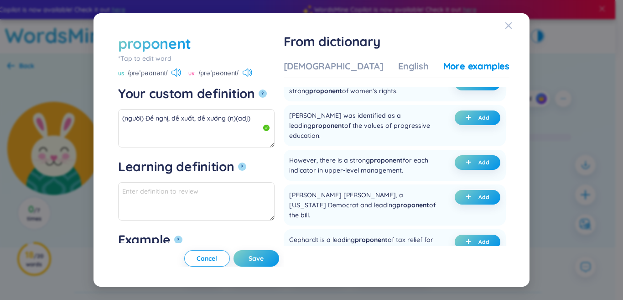
scroll to position [46, 0]
click at [458, 158] on button "Add" at bounding box center [478, 162] width 46 height 15
type textarea "(người) Đề nghị, đề xuất, đề xướng (n)(adj) Eg: However, there is a strong prop…"
type textarea "Eg: However, there is a strong proponent for each indicator in upper-level mana…"
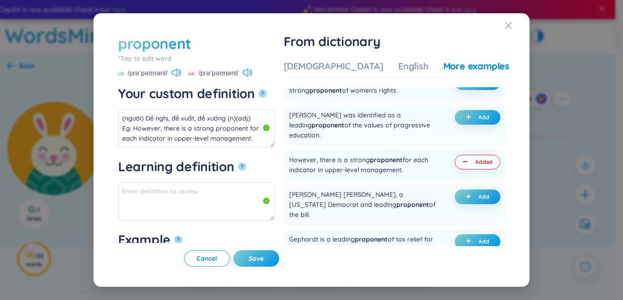
click at [279, 253] on button "Save" at bounding box center [256, 258] width 46 height 16
type textarea "(người) Đề nghị, đề xuất, đề xướng (n)(adj) Eg: However, there is a strong prop…"
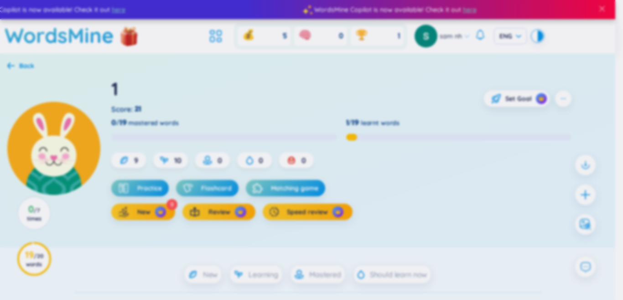
click at [588, 198] on div "proponent *Tap to edit word US /prəˈpəʊnənt/ [GEOGRAPHIC_DATA] /prəˈpəʊnənt/ Yo…" at bounding box center [311, 150] width 623 height 300
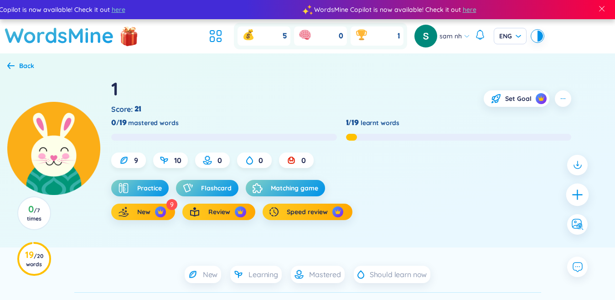
click at [582, 196] on icon "plus" at bounding box center [577, 194] width 13 height 13
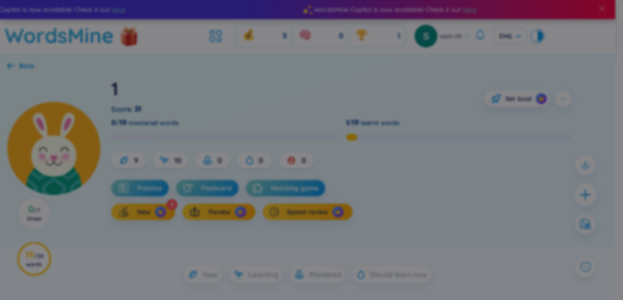
scroll to position [0, 0]
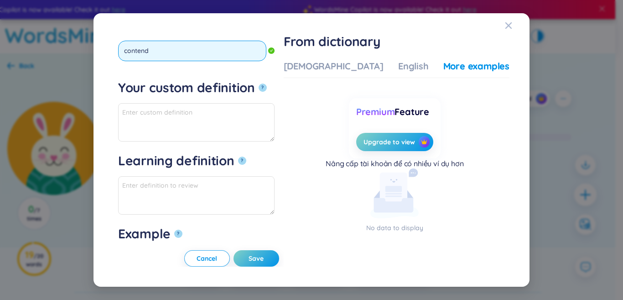
click at [259, 83] on button "?" at bounding box center [263, 87] width 8 height 8
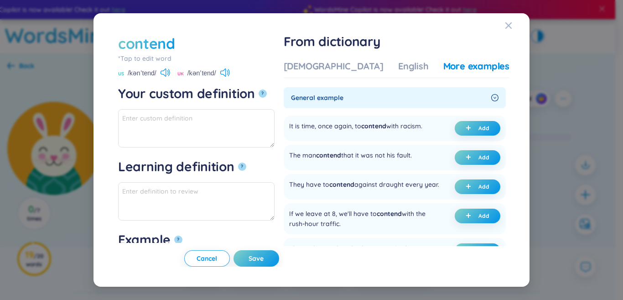
click at [345, 73] on div "Vietnamese English More examples" at bounding box center [397, 69] width 226 height 18
click at [342, 66] on div "[DEMOGRAPHIC_DATA]" at bounding box center [334, 66] width 100 height 13
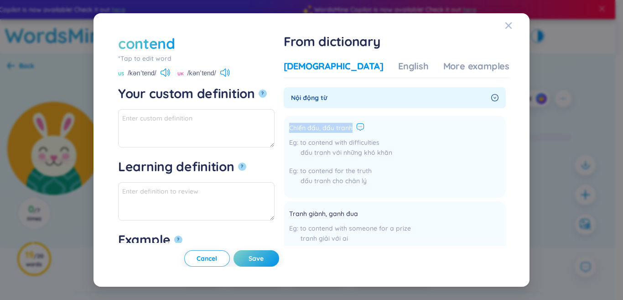
drag, startPoint x: 315, startPoint y: 130, endPoint x: 388, endPoint y: 129, distance: 73.0
click at [388, 129] on li "Chiến đấu, đấu tranh to contend with difficulties đấu tranh với những khó khăn …" at bounding box center [395, 156] width 222 height 82
paste textarea "Chiến đấu, đấu tranh"
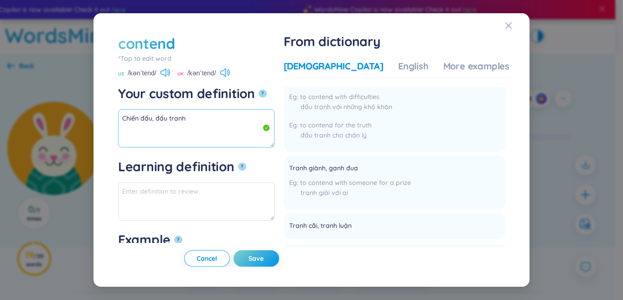
click at [236, 123] on textarea "Chiến đấu, đấu tranh" at bounding box center [196, 128] width 156 height 38
click at [223, 116] on textarea "Chiến đấu, đấu tranh" at bounding box center [196, 128] width 156 height 38
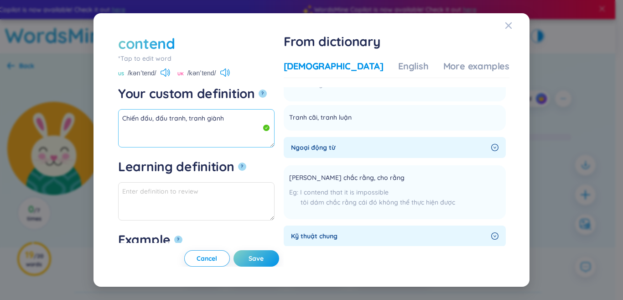
scroll to position [182, 0]
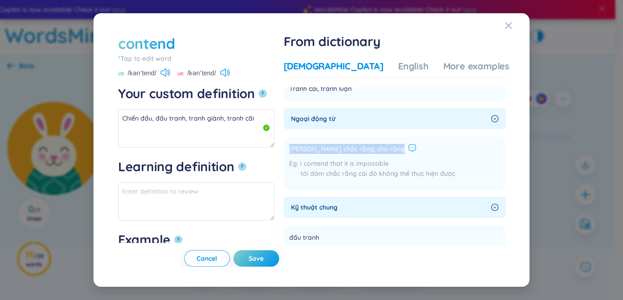
drag, startPoint x: 316, startPoint y: 148, endPoint x: 405, endPoint y: 150, distance: 88.9
click at [405, 150] on li "[PERSON_NAME] chắc rằng, cho rằng I contend that it is impossible tôi dám chắc …" at bounding box center [395, 163] width 222 height 54
click at [262, 113] on textarea "Chiến đấu, đấu tranh, tranh giành, tranh cãi" at bounding box center [196, 128] width 156 height 38
paste textarea "[PERSON_NAME] chắc rằng, cho rằng"
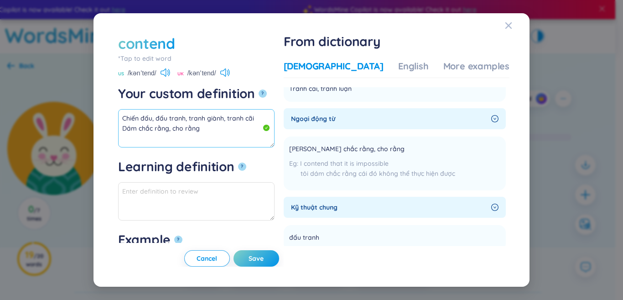
scroll to position [5, 0]
click at [213, 117] on textarea "Chiến đấu, đấu tranh, tranh giành, tranh cãi Dám chắc rằng, cho rằng" at bounding box center [196, 128] width 156 height 38
click at [216, 123] on textarea "Chiến đấu, đấu tranh, tranh giành, tranh cãi Dám chắc rằng, cho rằng" at bounding box center [196, 128] width 156 height 38
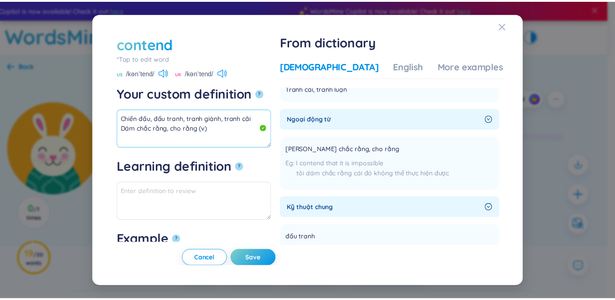
scroll to position [0, 0]
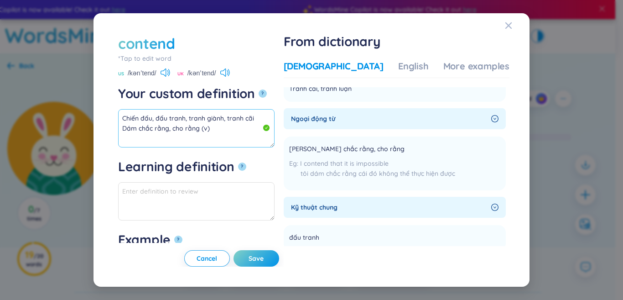
drag, startPoint x: 200, startPoint y: 125, endPoint x: 116, endPoint y: 106, distance: 86.5
click at [116, 106] on div "contend *Tap to edit word contend US /kənˈtend/ UK /kənˈtend/ Your custom defin…" at bounding box center [312, 149] width 396 height 233
click at [443, 68] on div "More examples" at bounding box center [476, 66] width 66 height 13
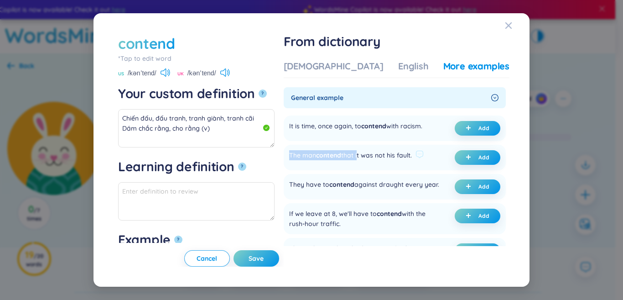
drag, startPoint x: 318, startPoint y: 158, endPoint x: 386, endPoint y: 156, distance: 67.5
click at [386, 156] on div "The man contend that it was not his fault." at bounding box center [350, 157] width 123 height 15
click at [341, 159] on span "contend" at bounding box center [328, 155] width 25 height 8
click at [465, 160] on icon "plus" at bounding box center [467, 156] width 5 height 5
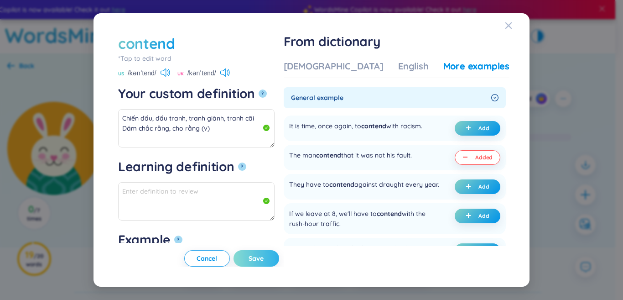
type textarea "Chiến đấu, đấu tranh, tranh giành, tranh cãi Dám chắc rằng, cho rằng (v) Eg: Th…"
type textarea "Eg: The man contend that it was not his fault."
click at [273, 257] on button "Save" at bounding box center [256, 258] width 46 height 16
type textarea "Chiến đấu, đấu tranh, tranh giành, tranh cãi Dám chắc rằng, cho rằng (v) Eg: Th…"
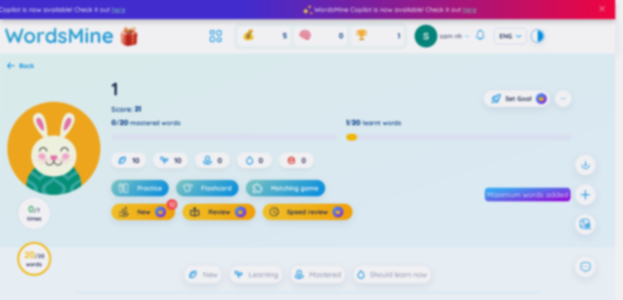
click at [584, 191] on div "contend *Tap to edit word US /kənˈtend/ UK /kənˈtend/ Your custom definition ? …" at bounding box center [311, 150] width 623 height 300
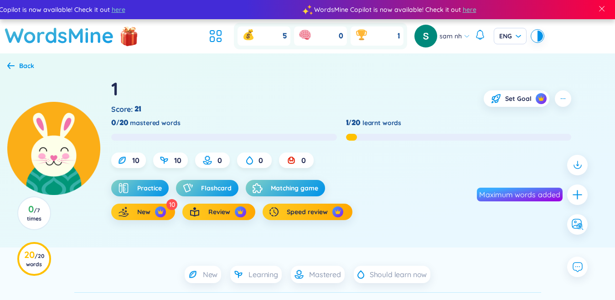
scroll to position [63, 0]
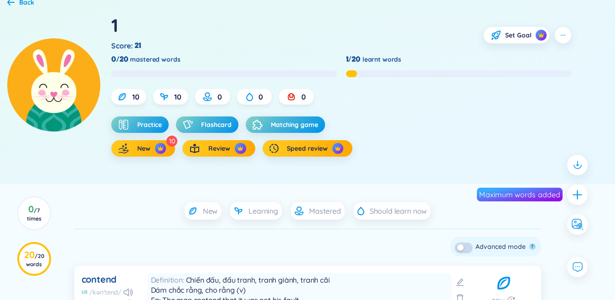
click at [464, 243] on button "button" at bounding box center [463, 247] width 16 height 9
click at [450, 236] on div "Check all Delete Skip ? Advanced mode ?" at bounding box center [495, 246] width 91 height 20
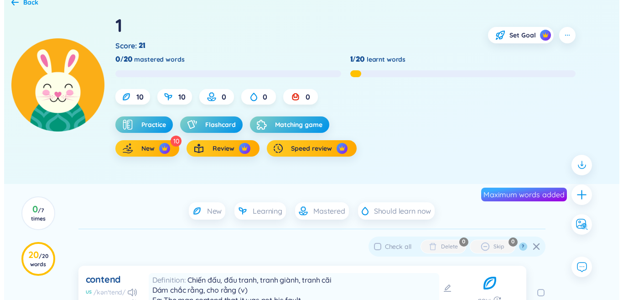
scroll to position [137, 0]
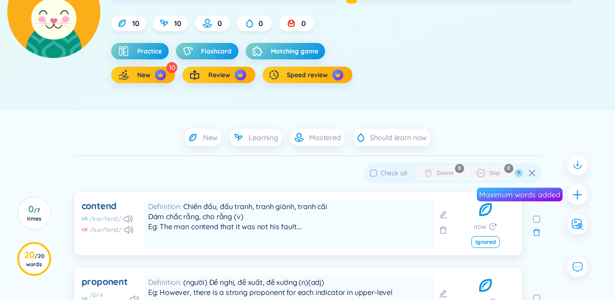
click at [398, 171] on span "Check all" at bounding box center [394, 173] width 26 height 8
click at [377, 171] on input "Check all" at bounding box center [373, 172] width 7 height 7
checkbox input "true"
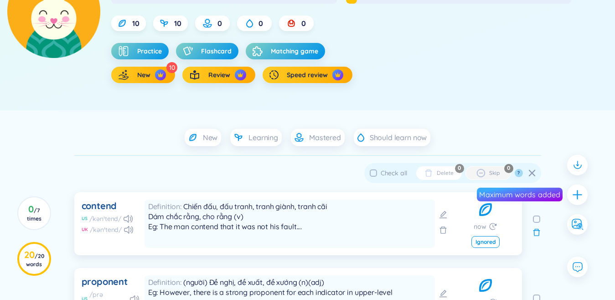
checkbox input "true"
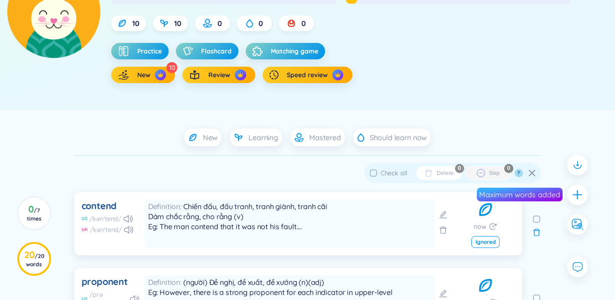
checkbox input "true"
click at [440, 172] on div "Delete" at bounding box center [445, 172] width 16 height 7
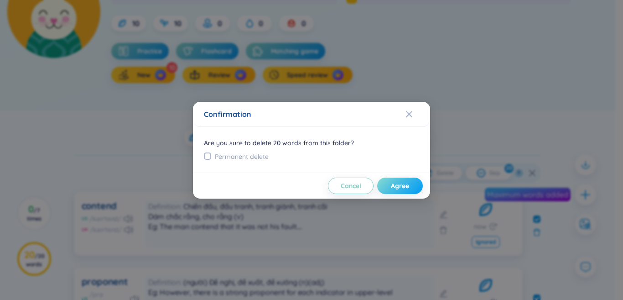
click at [397, 187] on span "Agree" at bounding box center [400, 185] width 18 height 9
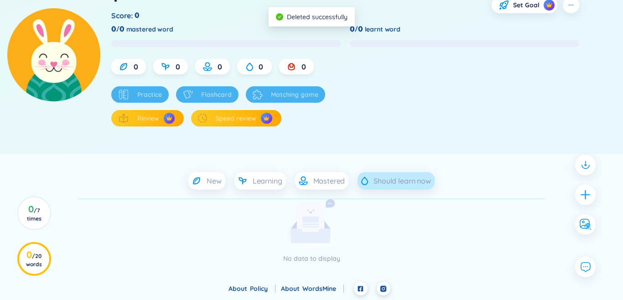
scroll to position [93, 0]
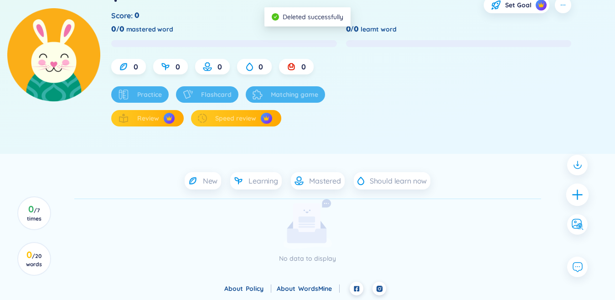
click at [577, 194] on icon "plus" at bounding box center [577, 194] width 1 height 10
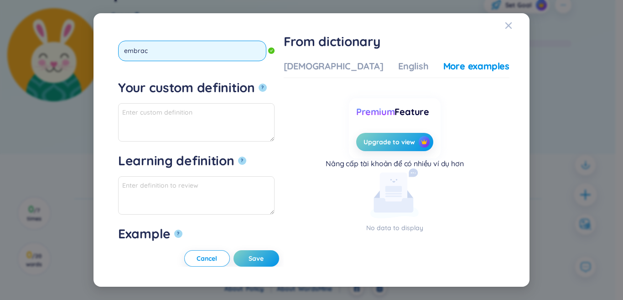
type input "embrace"
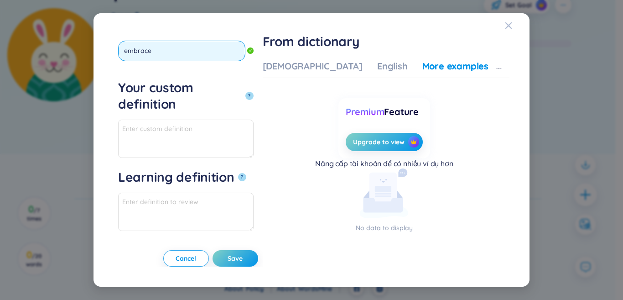
click at [245, 92] on button "?" at bounding box center [249, 96] width 8 height 8
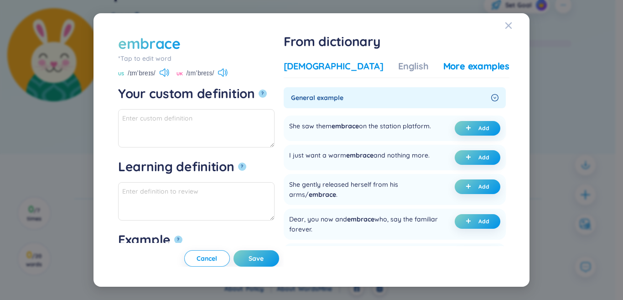
click at [353, 69] on div "[DEMOGRAPHIC_DATA]" at bounding box center [334, 66] width 100 height 13
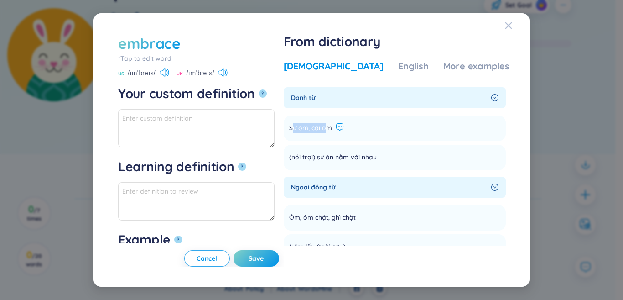
drag, startPoint x: 318, startPoint y: 127, endPoint x: 368, endPoint y: 127, distance: 50.2
click at [344, 127] on div "Sự ôm, cái ôm" at bounding box center [316, 128] width 55 height 11
click at [330, 128] on span "Sự ôm, cái ôm" at bounding box center [310, 128] width 43 height 11
drag, startPoint x: 318, startPoint y: 126, endPoint x: 357, endPoint y: 124, distance: 38.8
click at [344, 125] on div "Sự ôm, cái ôm" at bounding box center [316, 128] width 55 height 11
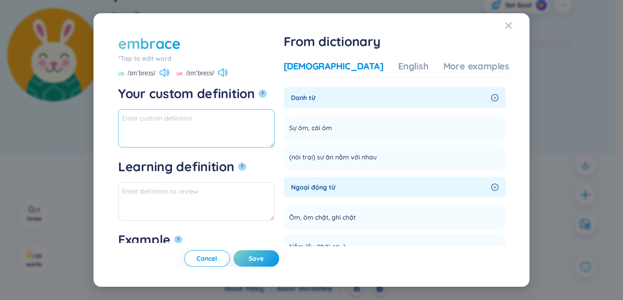
paste textarea "Sự ôm, cái ôm"
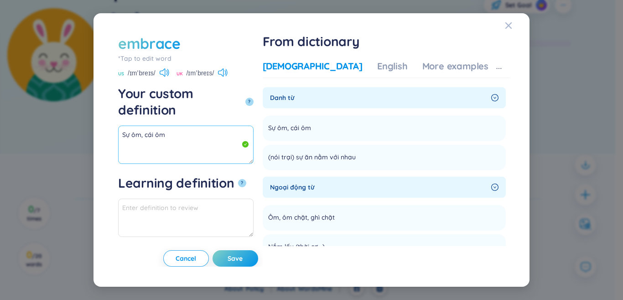
click at [247, 125] on textarea "Sự ôm, cái ôm" at bounding box center [185, 144] width 135 height 38
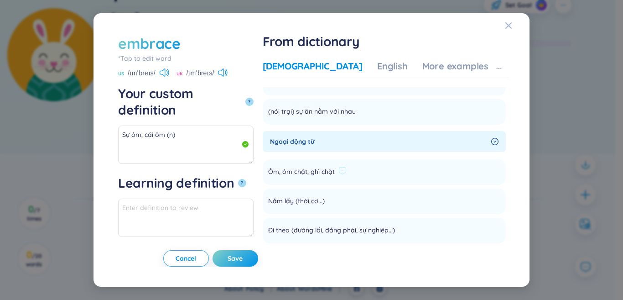
drag, startPoint x: 337, startPoint y: 171, endPoint x: 378, endPoint y: 170, distance: 41.1
click at [346, 170] on div "Ôm, ôm chặt, ghì chặt" at bounding box center [307, 171] width 78 height 11
click at [159, 129] on textarea "Sự ôm, cái ôm (n)" at bounding box center [185, 144] width 135 height 38
paste textarea "Ôm, ôm chặt, ghì chặt"
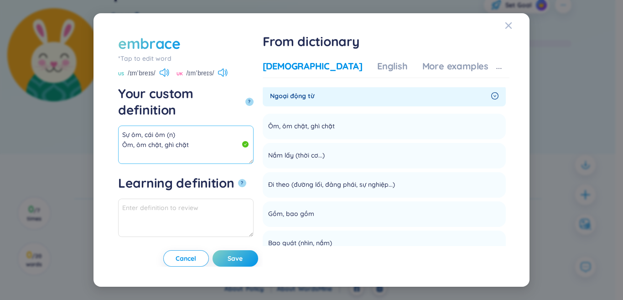
click at [253, 131] on textarea "Sự ôm, cái ôm (n) Ôm, ôm chặt, ghì chặt" at bounding box center [185, 144] width 135 height 38
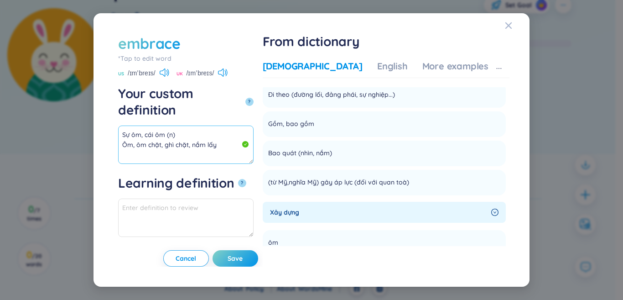
scroll to position [182, 0]
drag, startPoint x: 318, startPoint y: 121, endPoint x: 367, endPoint y: 122, distance: 49.7
click at [381, 120] on li "Gồm, bao gồm Add" at bounding box center [384, 123] width 243 height 26
click at [242, 134] on textarea "Sự ôm, cái ôm (n) Ôm, ôm chặt, ghì chặt, nắm lấy" at bounding box center [185, 144] width 135 height 38
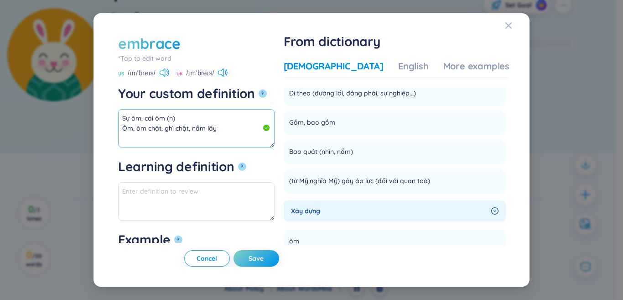
paste textarea "Gồm, bao gồm"
click at [135, 135] on textarea "Sự ôm, cái ôm (n) Ôm, ôm chặt, ghì chặt, nắm lấy Gồm, bao gồm" at bounding box center [196, 128] width 156 height 38
paste textarea "chấp nhận, đón nhận"
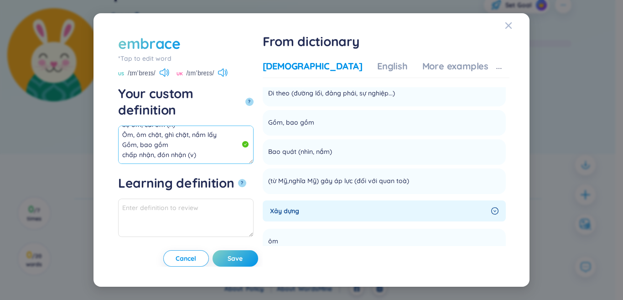
scroll to position [0, 0]
drag, startPoint x: 186, startPoint y: 135, endPoint x: 104, endPoint y: 99, distance: 89.6
click at [104, 99] on div "embrace *Tap to edit word embrace US /ɪmˈbreɪs/ UK /ɪmˈbreɪs/ Your custom defin…" at bounding box center [311, 150] width 414 height 252
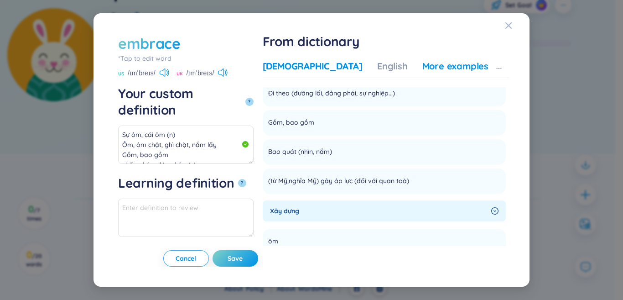
click at [446, 65] on div "More examples" at bounding box center [455, 66] width 66 height 13
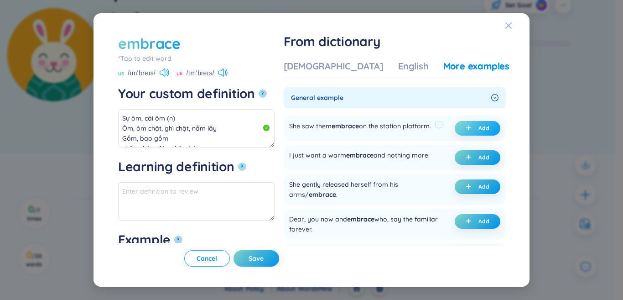
click at [458, 128] on button "Add" at bounding box center [478, 128] width 46 height 15
type textarea "Sự ôm, cái ôm (n) Ôm, ôm chặt, ghì chặt, nắm lấy Gồm, bao gồm chấp nhận, đón nh…"
type textarea "Eg: She saw them embrace on the station platform."
click at [279, 261] on button "Save" at bounding box center [256, 258] width 46 height 16
type textarea "Sự ôm, cái ôm (n) Ôm, ôm chặt, ghì chặt, nắm lấy Gồm, bao gồm chấp nhận, đón nh…"
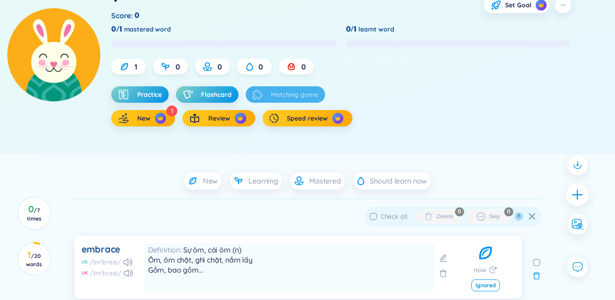
click at [577, 201] on div at bounding box center [577, 194] width 23 height 23
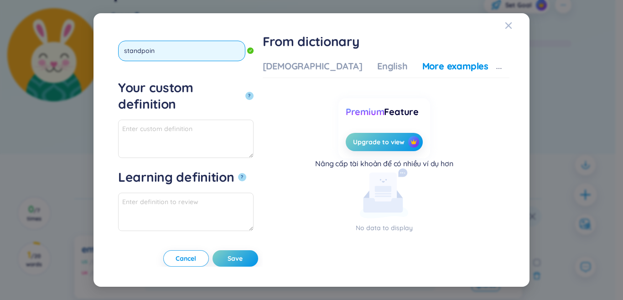
type input "standpoint"
click at [245, 92] on button "?" at bounding box center [249, 96] width 8 height 8
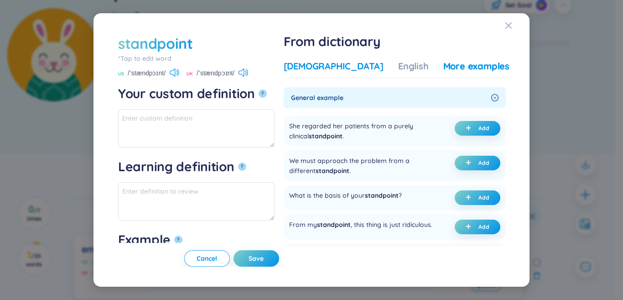
click at [336, 67] on div "[DEMOGRAPHIC_DATA]" at bounding box center [334, 66] width 100 height 13
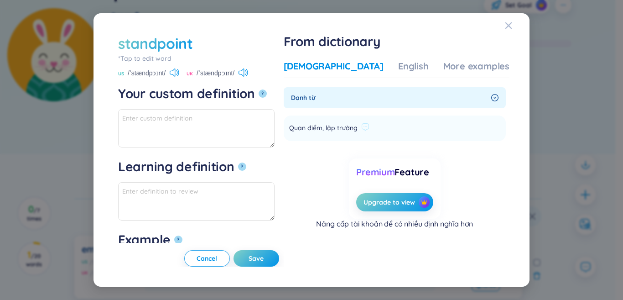
drag, startPoint x: 317, startPoint y: 127, endPoint x: 358, endPoint y: 124, distance: 41.1
click at [402, 129] on li "Quan điểm, lập trường Add" at bounding box center [395, 128] width 222 height 26
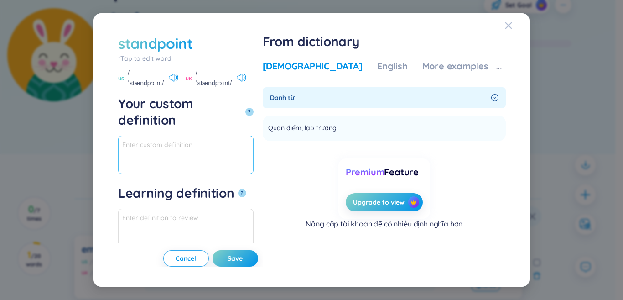
paste textarea "Quan điểm, lập trường"
drag, startPoint x: 195, startPoint y: 118, endPoint x: 72, endPoint y: 112, distance: 123.2
click at [72, 112] on div "standpoint *Tap to edit word standpoint US /ˈstændpɔɪnt/ UK /ˈstændpɔɪnt/ Your …" at bounding box center [311, 150] width 623 height 300
click at [227, 135] on textarea "Quan điểm, lập trường" at bounding box center [185, 154] width 135 height 38
click at [455, 70] on div "More examples" at bounding box center [455, 66] width 66 height 13
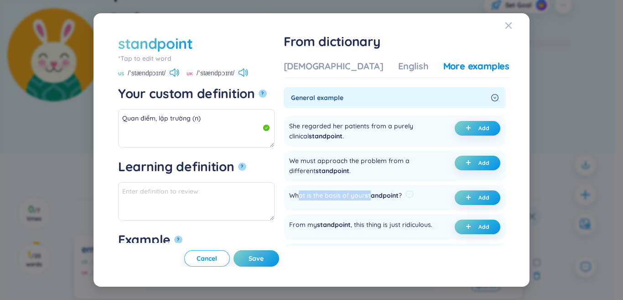
drag, startPoint x: 327, startPoint y: 196, endPoint x: 401, endPoint y: 196, distance: 73.9
click at [401, 196] on div "What is the basis of your standpoint ?" at bounding box center [345, 197] width 113 height 15
click at [374, 199] on div "What is the basis of your standpoint ?" at bounding box center [345, 197] width 113 height 15
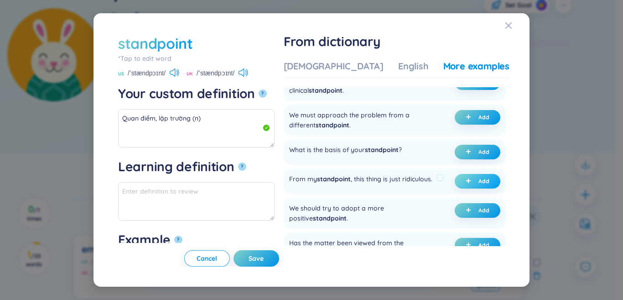
click at [466, 186] on button "Add" at bounding box center [478, 181] width 46 height 15
type textarea "Quan điểm, lập trường (n) Eg: From my standpoint, this thing is just ridiculous."
type textarea "Eg: From my standpoint, this thing is just ridiculous."
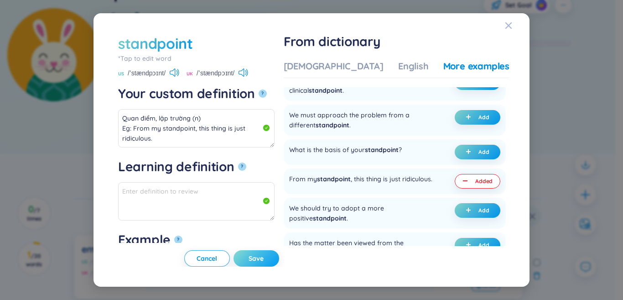
click at [264, 259] on span "Save" at bounding box center [255, 257] width 15 height 9
type textarea "Quan điểm, lập trường (n) Eg: From my standpoint, this thing is just ridiculous."
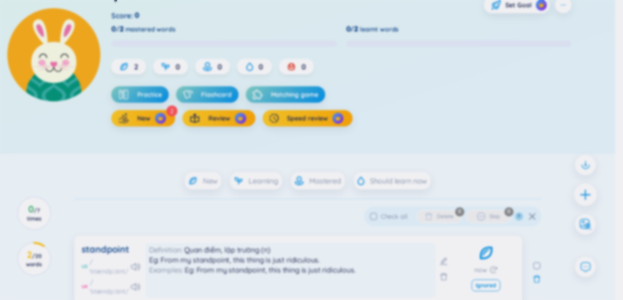
click at [582, 195] on icon "plus" at bounding box center [585, 194] width 10 height 1
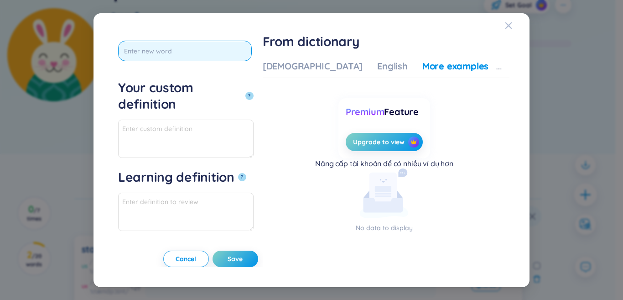
scroll to position [0, 0]
click at [245, 92] on button "?" at bounding box center [249, 96] width 8 height 8
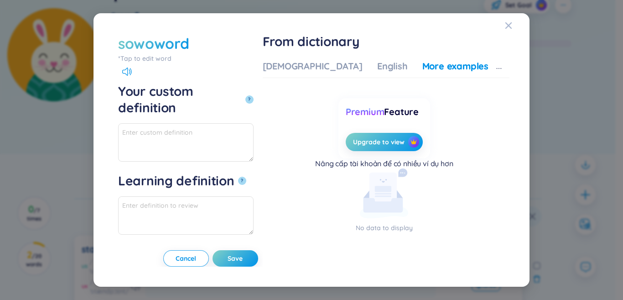
click at [153, 59] on div "*Tap to edit word" at bounding box center [185, 58] width 135 height 10
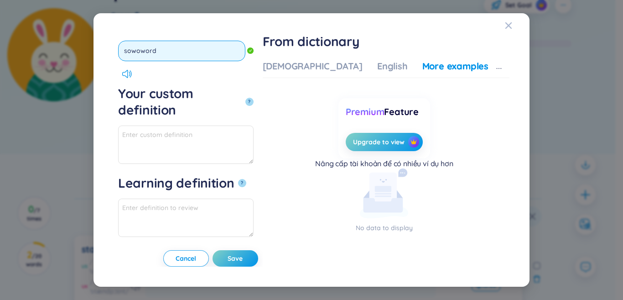
drag, startPoint x: 140, startPoint y: 52, endPoint x: 128, endPoint y: 52, distance: 12.3
click at [128, 52] on input "sowoword" at bounding box center [181, 51] width 127 height 21
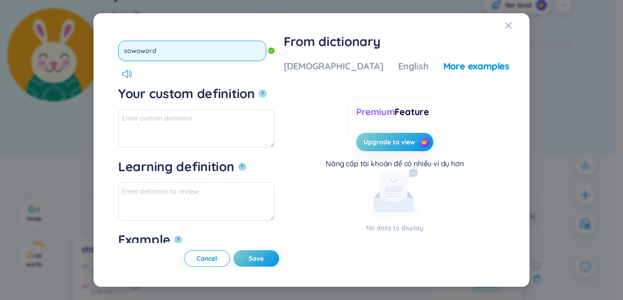
type input "sword"
click at [259, 89] on button "?" at bounding box center [263, 93] width 8 height 8
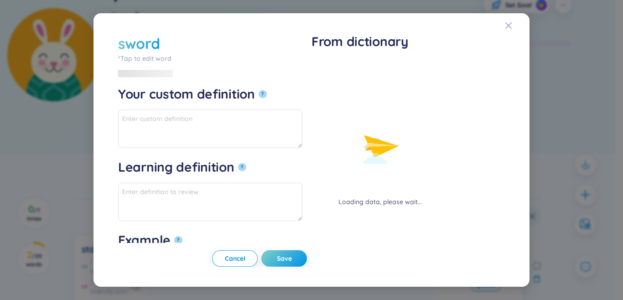
click at [330, 67] on div "Loading data, please wait..." at bounding box center [379, 133] width 137 height 147
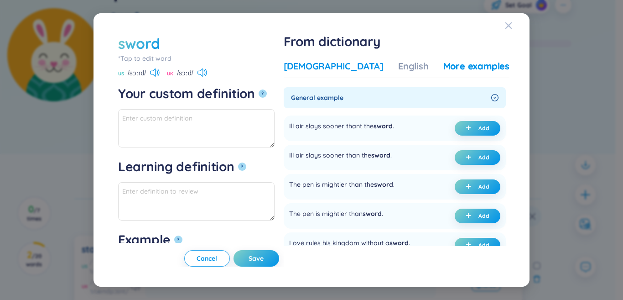
click at [332, 67] on div "[DEMOGRAPHIC_DATA]" at bounding box center [334, 66] width 100 height 13
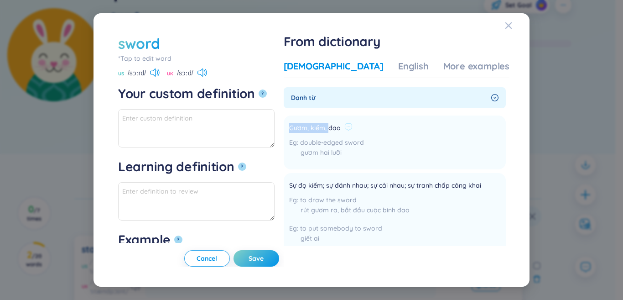
drag, startPoint x: 319, startPoint y: 125, endPoint x: 360, endPoint y: 125, distance: 40.6
click at [364, 125] on div "Gươm, kiếm, đao" at bounding box center [326, 128] width 75 height 11
paste textarea "Gươm, kiếm, đao"
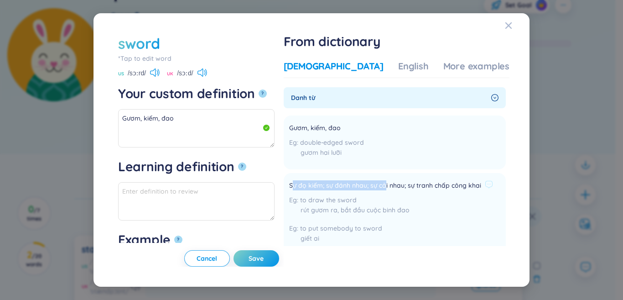
drag, startPoint x: 325, startPoint y: 186, endPoint x: 359, endPoint y: 187, distance: 33.8
click at [360, 187] on span "Sự đọ kiếm; sự đánh nhau; sự cải nhau; sự tranh chấp công khai" at bounding box center [385, 185] width 192 height 11
click at [352, 186] on span "Sự đọ kiếm; sự đánh nhau; sự cải nhau; sự tranh chấp công khai" at bounding box center [385, 185] width 192 height 11
drag, startPoint x: 317, startPoint y: 182, endPoint x: 394, endPoint y: 185, distance: 77.1
click at [394, 185] on span "Sự đọ kiếm; sự đánh nhau; sự cải nhau; sự tranh chấp công khai" at bounding box center [385, 185] width 192 height 11
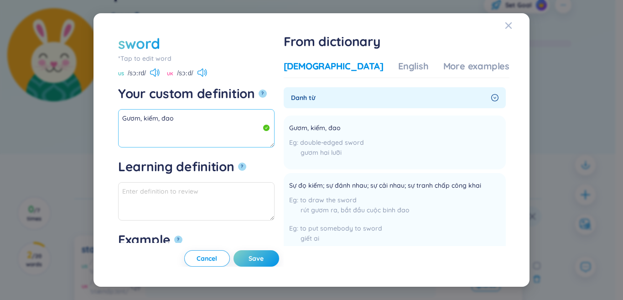
click at [195, 133] on textarea "Gươm, kiếm, đao" at bounding box center [196, 128] width 156 height 38
paste textarea "Sự đọ kiếm; sự đánh nhau"
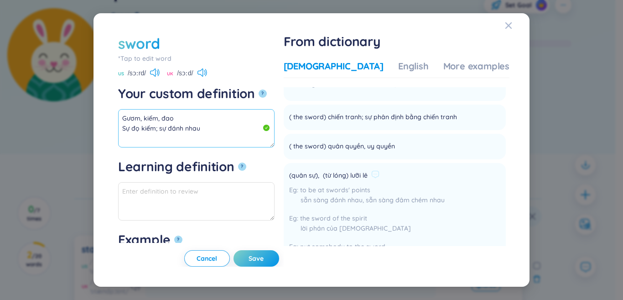
scroll to position [274, 0]
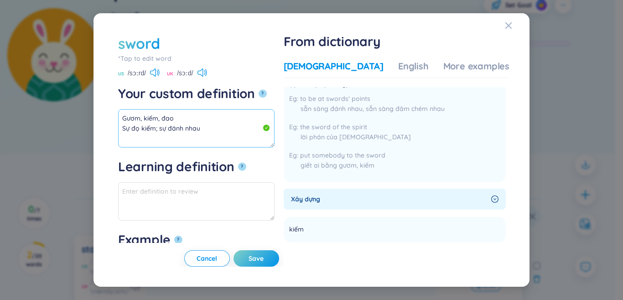
click at [226, 132] on textarea "Gươm, kiếm, đao Sự đọ kiếm; sự đánh nhau" at bounding box center [196, 128] width 156 height 38
drag, startPoint x: 200, startPoint y: 125, endPoint x: 69, endPoint y: 115, distance: 131.2
click at [69, 115] on div "sword *Tap to edit word sword US /sɔːrd/ UK /sɔːd/ Your custom definition ? Gươ…" at bounding box center [311, 150] width 623 height 300
click at [455, 64] on div "More examples" at bounding box center [476, 66] width 66 height 13
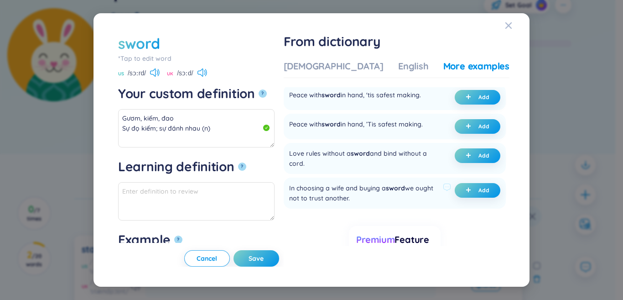
scroll to position [228, 0]
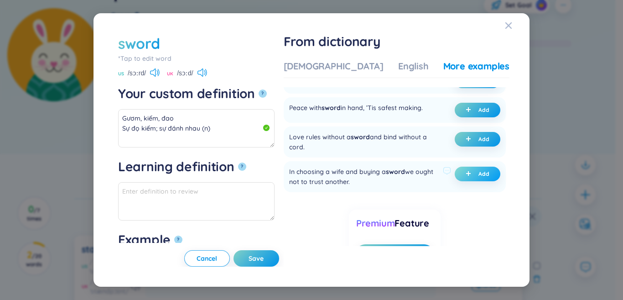
click at [465, 176] on icon "plus" at bounding box center [467, 173] width 5 height 5
type textarea "Gươm, kiếm, đao Sự đọ kiếm; sự đánh nhau (n) Eg: In choosing a wife and buying …"
type textarea "Eg: In choosing a wife and buying a sword we ought not to trust another."
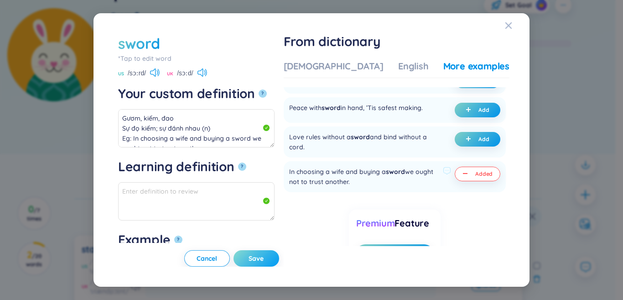
click at [264, 256] on span "Save" at bounding box center [255, 257] width 15 height 9
type textarea "Gươm, kiếm, đao Sự đọ kiếm; sự đánh nhau (n) Eg: In choosing a wife and buying …"
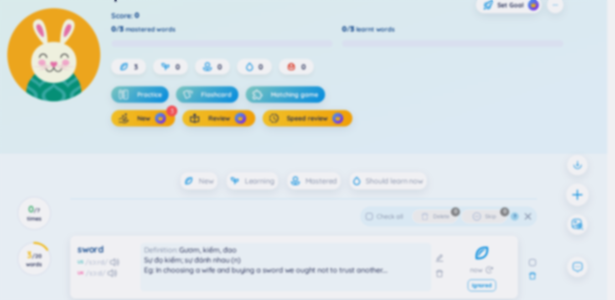
click at [583, 191] on icon "plus" at bounding box center [577, 194] width 13 height 13
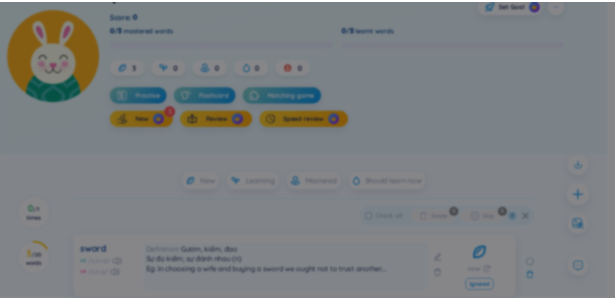
scroll to position [0, 0]
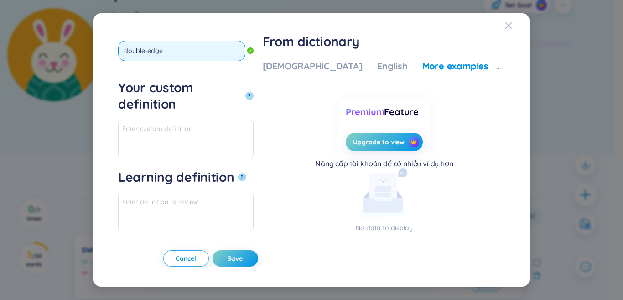
click at [245, 92] on button "?" at bounding box center [249, 96] width 8 height 8
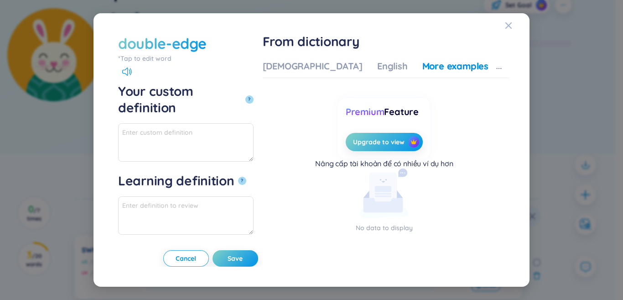
click at [171, 59] on div "*Tap to edit word" at bounding box center [185, 58] width 135 height 10
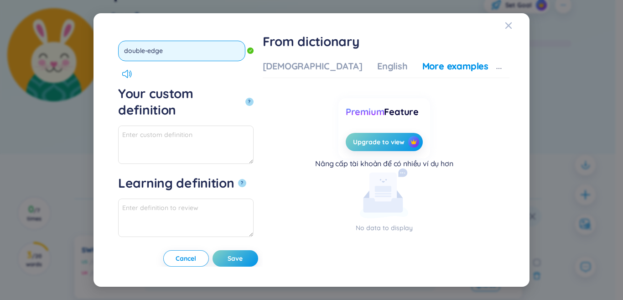
click at [182, 58] on input "double-edge" at bounding box center [181, 51] width 127 height 21
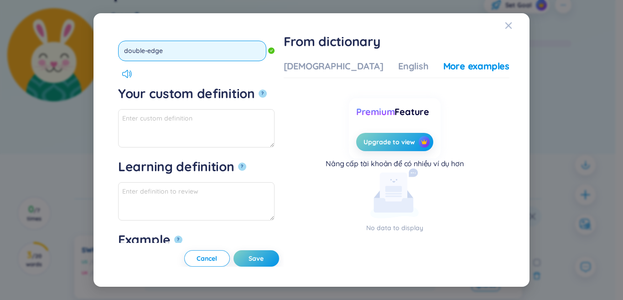
type input "double-edged"
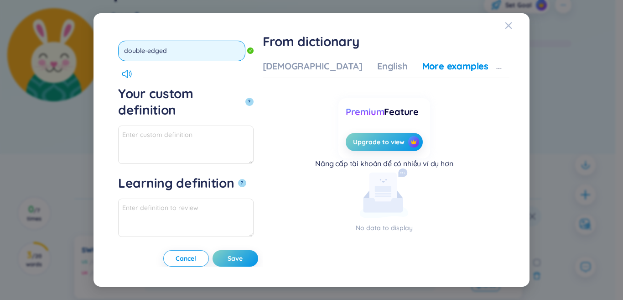
click at [245, 98] on button "?" at bounding box center [249, 102] width 8 height 8
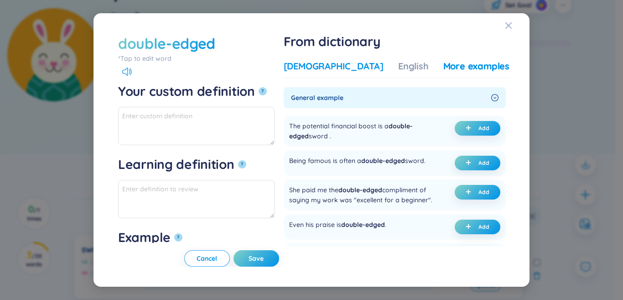
click at [334, 67] on div "[DEMOGRAPHIC_DATA]" at bounding box center [334, 66] width 100 height 13
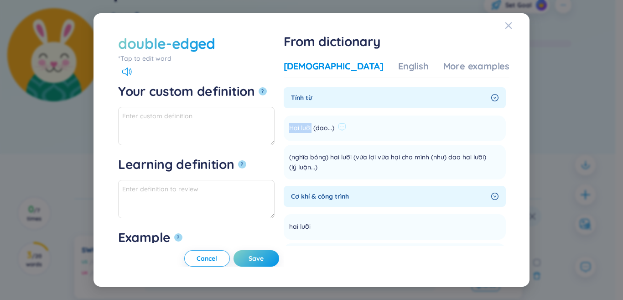
drag, startPoint x: 318, startPoint y: 129, endPoint x: 340, endPoint y: 134, distance: 22.2
click at [340, 134] on div "Hai lưỡi (dao...)" at bounding box center [317, 128] width 57 height 15
click at [247, 121] on textarea "Your custom definition ?" at bounding box center [196, 126] width 156 height 38
drag, startPoint x: 318, startPoint y: 128, endPoint x: 363, endPoint y: 128, distance: 45.6
click at [363, 128] on li "Hai lưỡi (dao...) Add" at bounding box center [395, 128] width 222 height 26
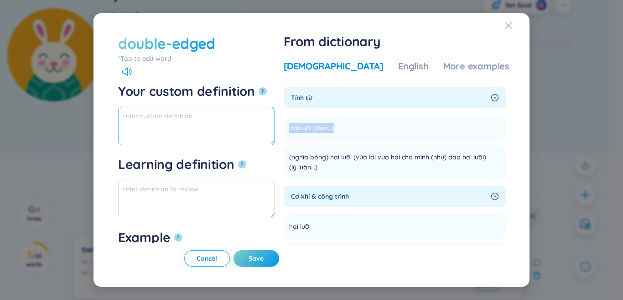
drag, startPoint x: 350, startPoint y: 125, endPoint x: 264, endPoint y: 121, distance: 85.4
paste textarea "Hai lưỡi"
type textarea "Hai lưỡi"
drag, startPoint x: 213, startPoint y: 127, endPoint x: 56, endPoint y: 127, distance: 156.8
click at [57, 127] on div "double-edged *Tap to edit word double-edged Your custom definition ? Hai lưỡi L…" at bounding box center [311, 150] width 623 height 300
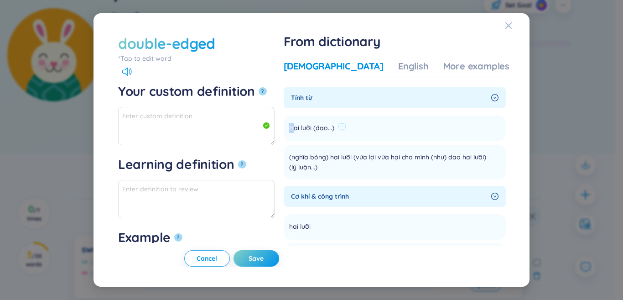
click at [317, 125] on span "Hai lưỡi (dao...)" at bounding box center [311, 128] width 45 height 11
click at [316, 125] on li "Hai lưỡi (dao...) Add" at bounding box center [395, 128] width 222 height 26
click at [318, 126] on span "Hai lưỡi (dao...)" at bounding box center [311, 128] width 45 height 11
drag, startPoint x: 318, startPoint y: 126, endPoint x: 367, endPoint y: 124, distance: 48.8
click at [346, 124] on div "Hai lưỡi (dao...)" at bounding box center [317, 128] width 57 height 11
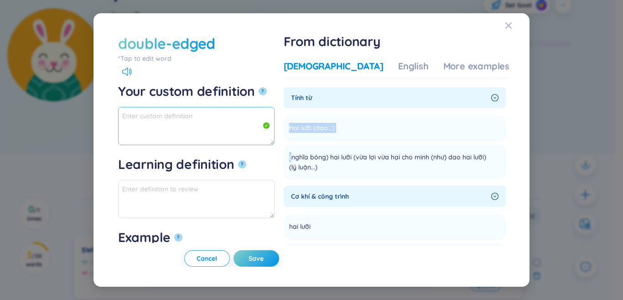
click at [244, 123] on textarea "Your custom definition ?" at bounding box center [196, 126] width 156 height 38
paste textarea "Hai lưỡi (dao...) ("
click at [178, 137] on textarea "Hai lưỡi (dao...) (" at bounding box center [196, 126] width 156 height 38
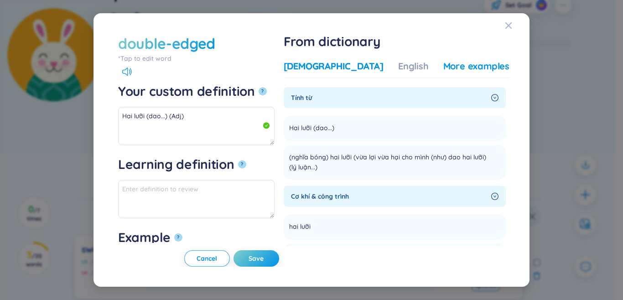
click at [445, 70] on div "More examples" at bounding box center [476, 66] width 66 height 13
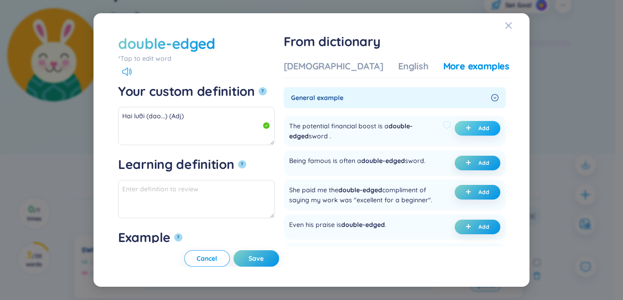
click at [467, 127] on icon "plus" at bounding box center [467, 127] width 5 height 5
type textarea "Hai lưỡi (dao...) (Adj) Eg: The potential financial boost is a double-edged swo…"
type textarea "Eg: The potential financial boost is a double-edged sword ."
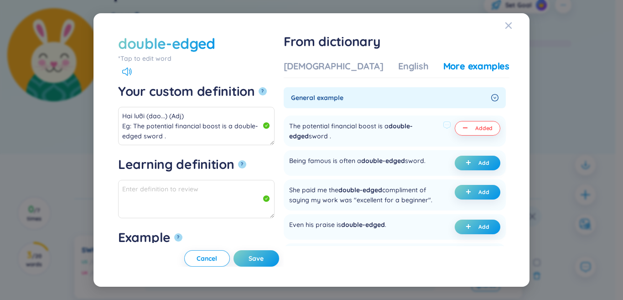
click at [279, 259] on button "Save" at bounding box center [256, 258] width 46 height 16
type textarea "Hai lưỡi (dao...) (Adj) Eg: The potential financial boost is a double-edged swo…"
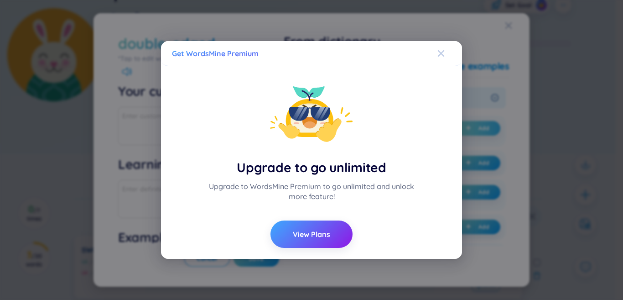
click at [441, 51] on icon "Close" at bounding box center [440, 53] width 7 height 7
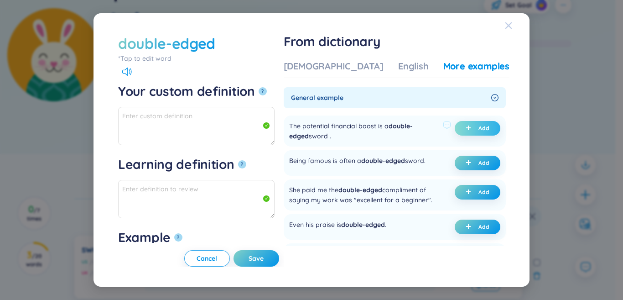
click at [509, 27] on icon "Close" at bounding box center [508, 25] width 7 height 7
